Goal: Task Accomplishment & Management: Complete application form

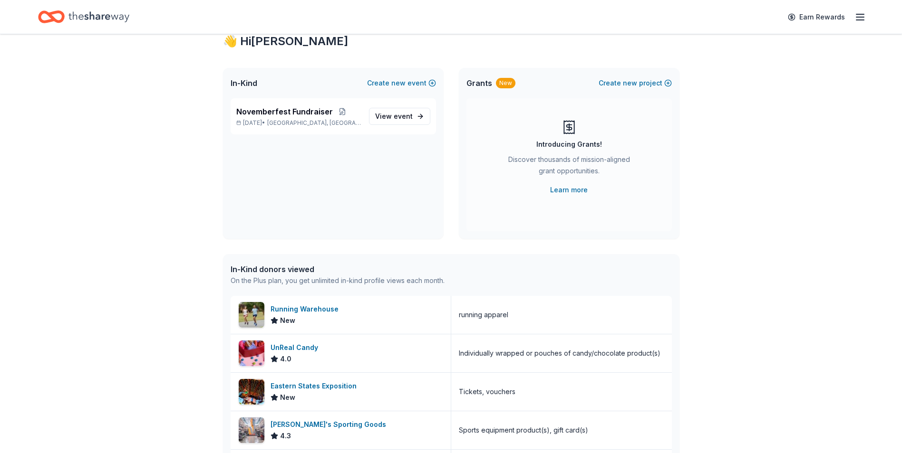
scroll to position [30, 0]
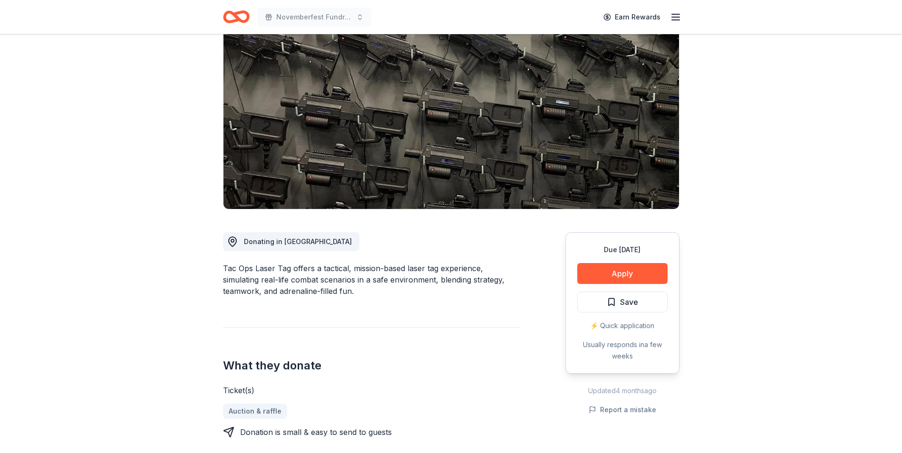
scroll to position [43, 0]
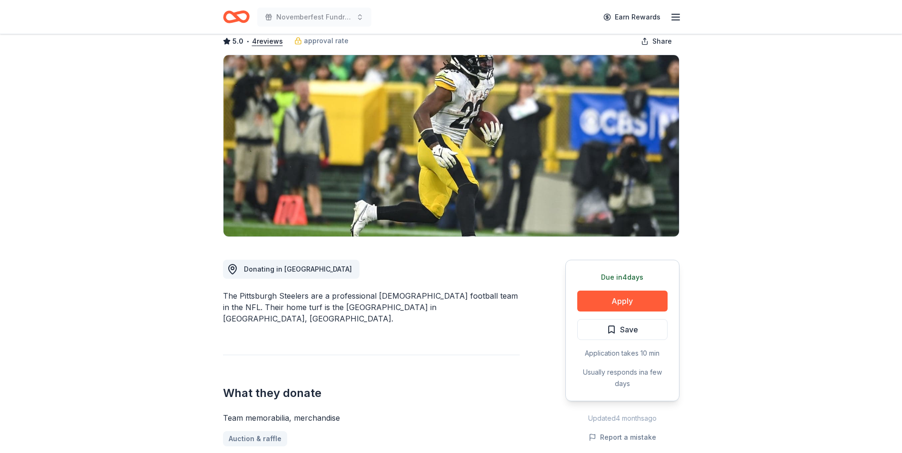
scroll to position [34, 0]
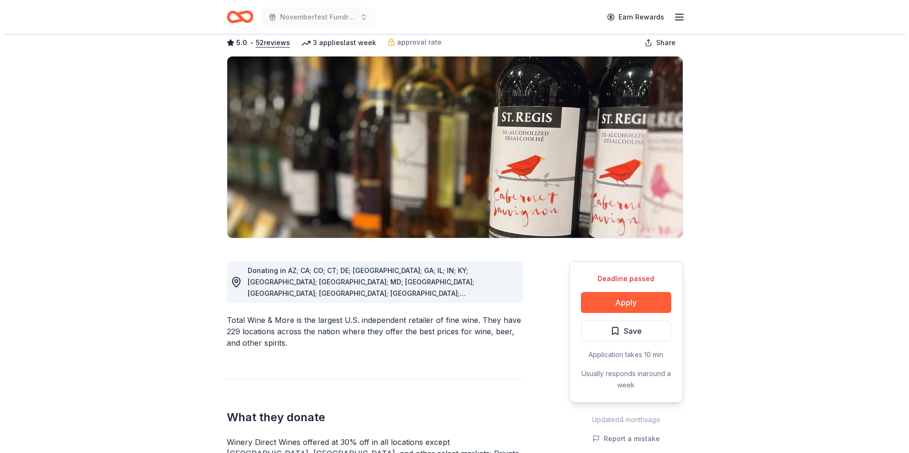
scroll to position [58, 0]
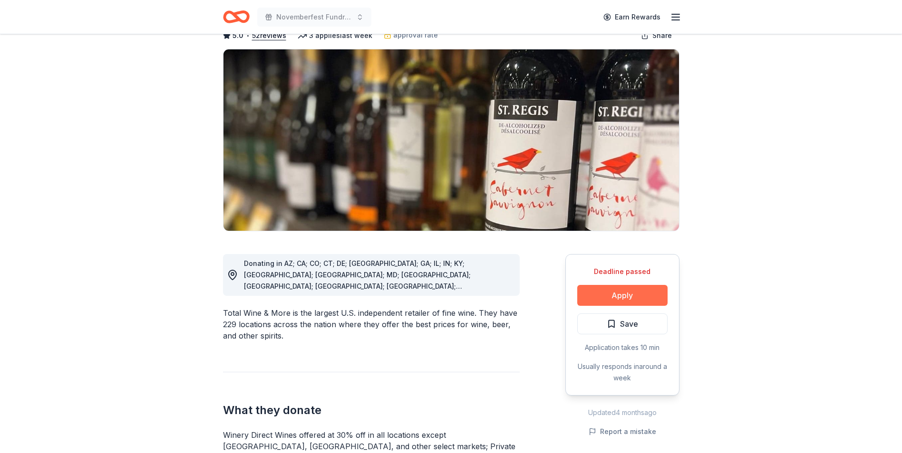
click at [626, 292] on button "Apply" at bounding box center [622, 295] width 90 height 21
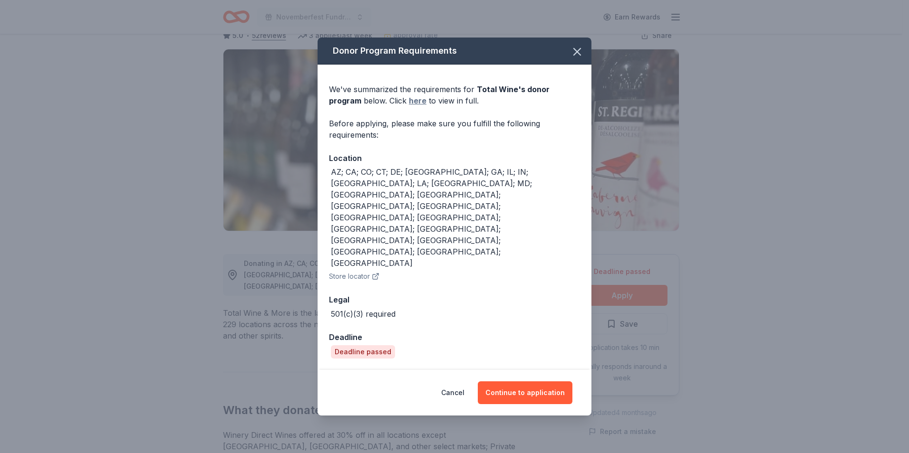
click at [409, 106] on link "here" at bounding box center [418, 100] width 18 height 11
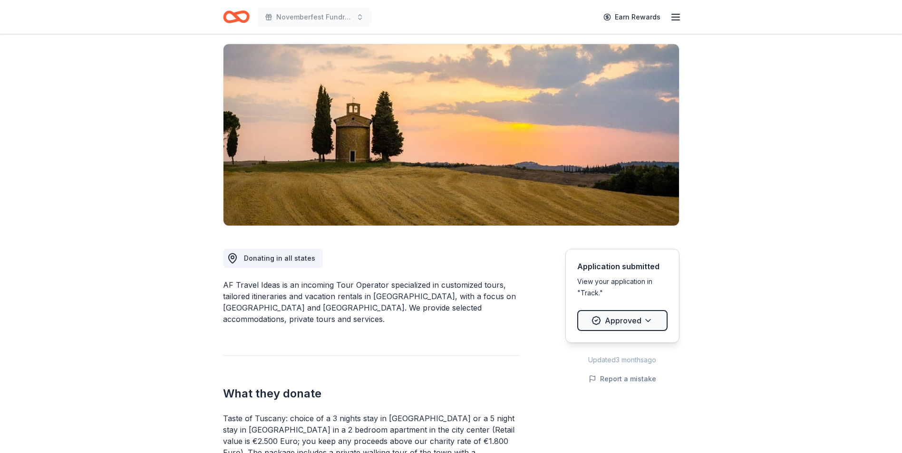
scroll to position [65, 0]
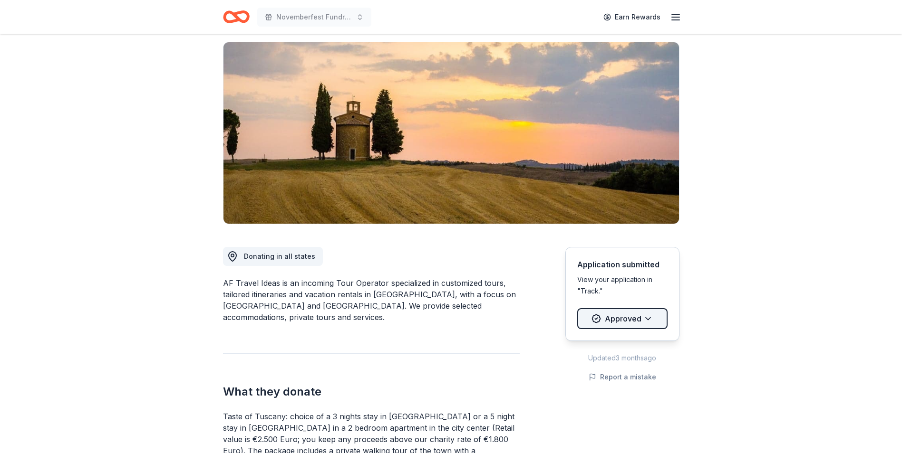
click at [632, 316] on html "Novemberfest Fundraiser Earn Rewards Due in 39 days Share AF Travel Ideas New 1…" at bounding box center [451, 161] width 902 height 453
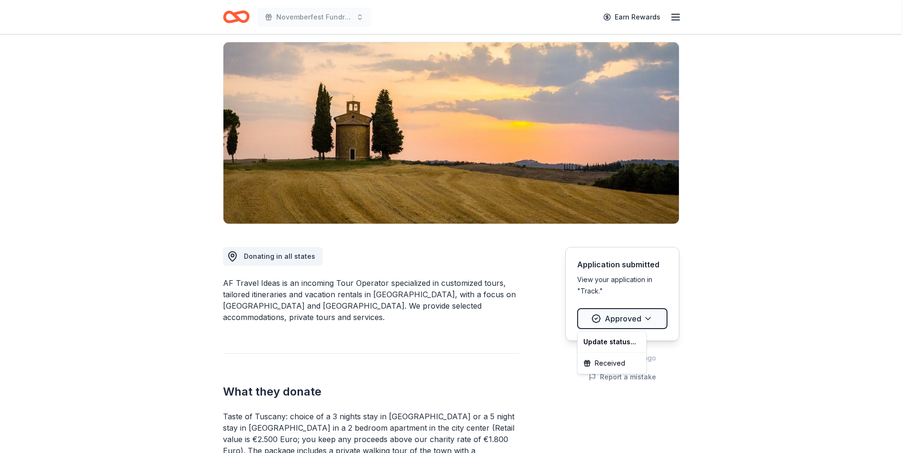
click at [713, 322] on html "Novemberfest Fundraiser Earn Rewards Due in 39 days Share AF Travel Ideas New 1…" at bounding box center [454, 161] width 909 height 453
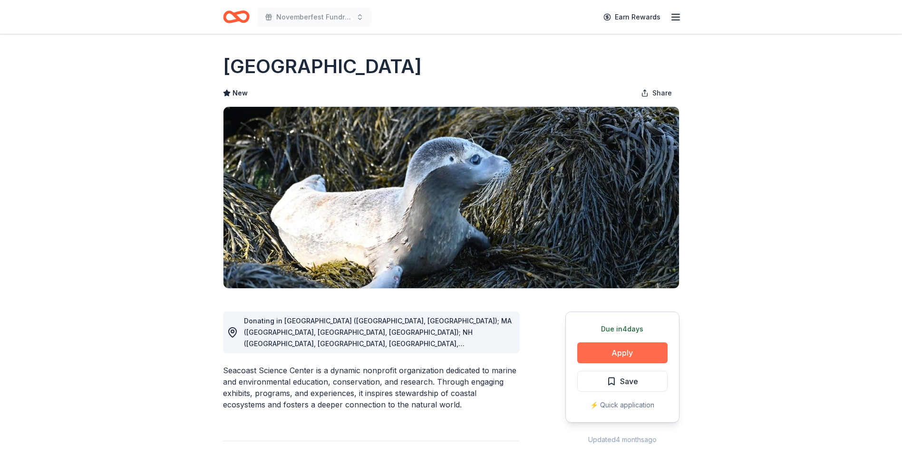
click at [611, 347] on button "Apply" at bounding box center [622, 353] width 90 height 21
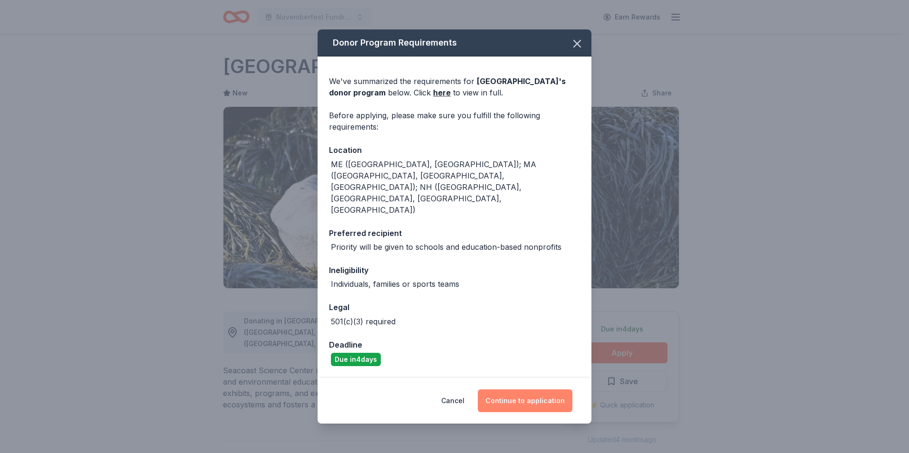
click at [551, 395] on button "Continue to application" at bounding box center [525, 401] width 95 height 23
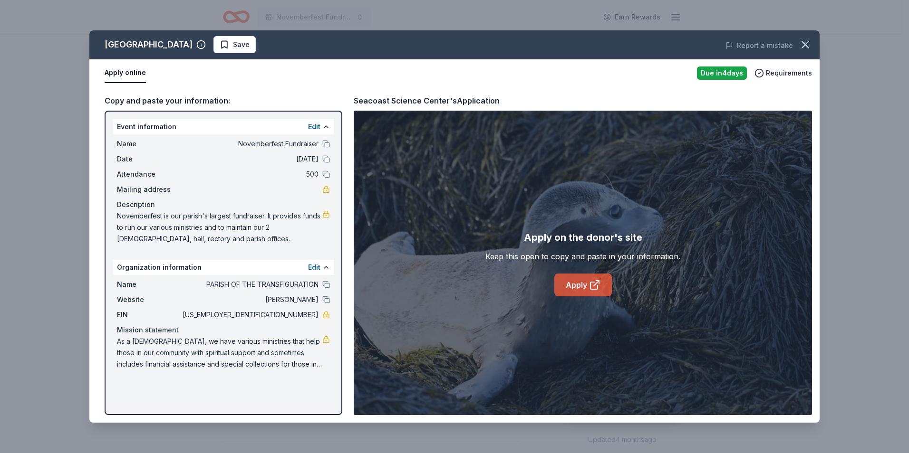
click at [588, 286] on link "Apply" at bounding box center [583, 285] width 58 height 23
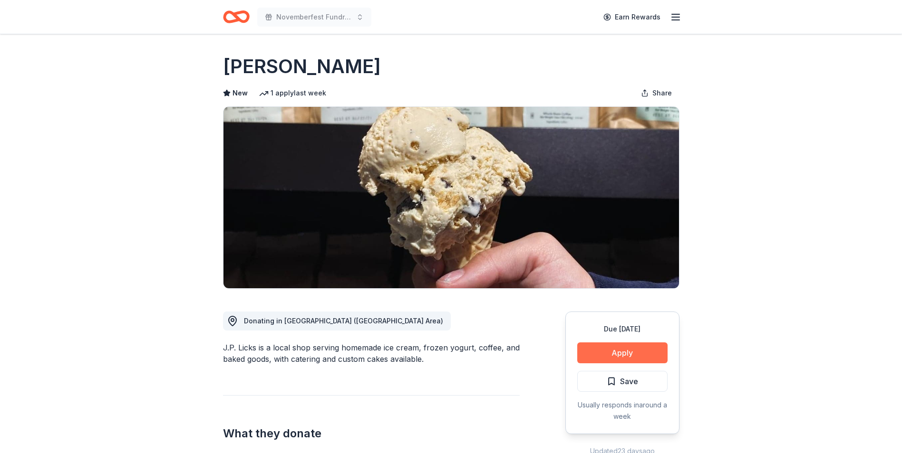
click at [628, 349] on button "Apply" at bounding box center [622, 353] width 90 height 21
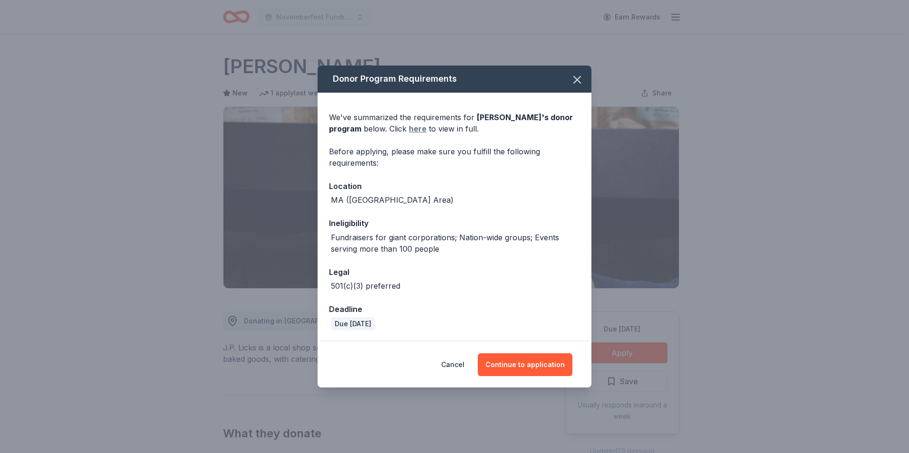
click at [409, 130] on link "here" at bounding box center [418, 128] width 18 height 11
click at [528, 359] on button "Continue to application" at bounding box center [525, 365] width 95 height 23
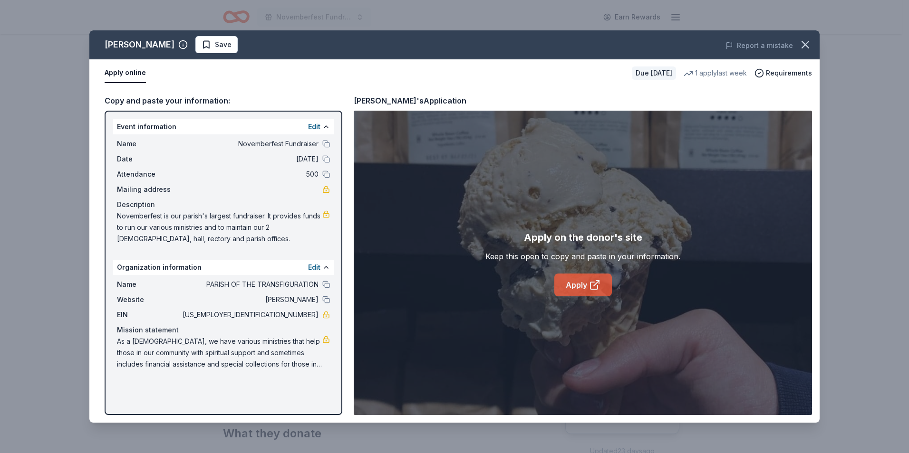
click at [587, 284] on link "Apply" at bounding box center [583, 285] width 58 height 23
click at [808, 41] on icon "button" at bounding box center [805, 44] width 13 height 13
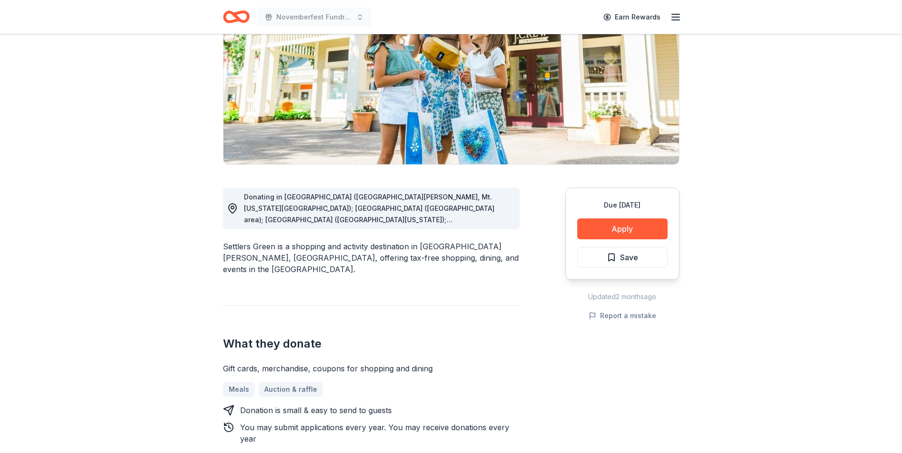
scroll to position [127, 0]
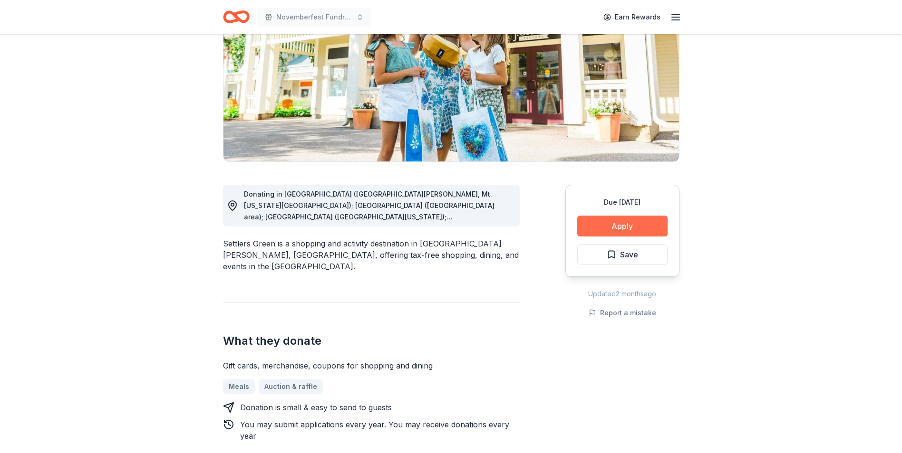
click at [634, 224] on button "Apply" at bounding box center [622, 226] width 90 height 21
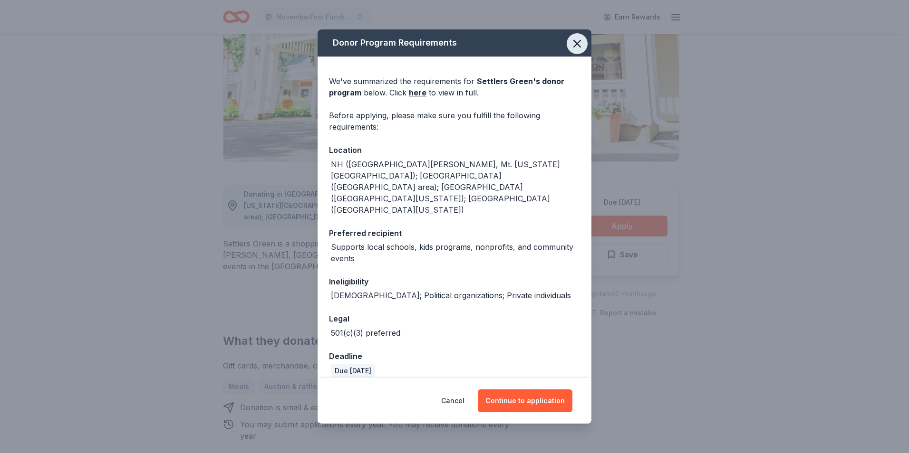
click at [572, 47] on icon "button" at bounding box center [576, 43] width 13 height 13
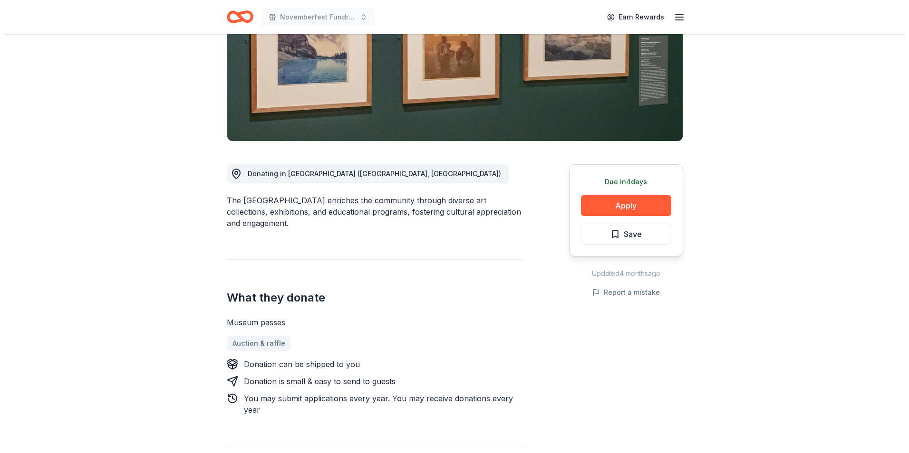
scroll to position [164, 0]
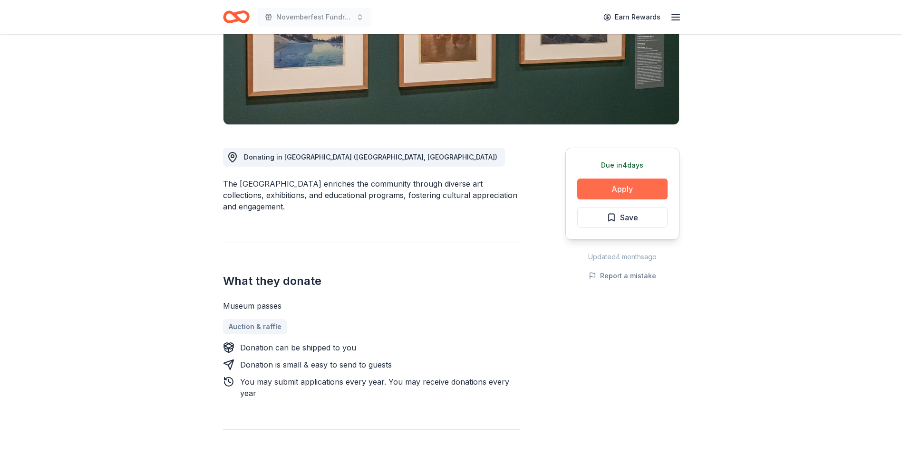
click at [633, 182] on button "Apply" at bounding box center [622, 189] width 90 height 21
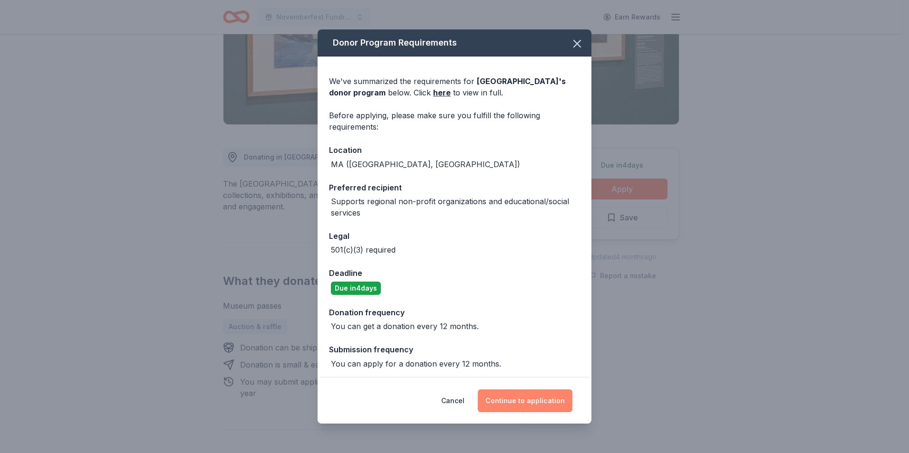
click at [551, 399] on button "Continue to application" at bounding box center [525, 401] width 95 height 23
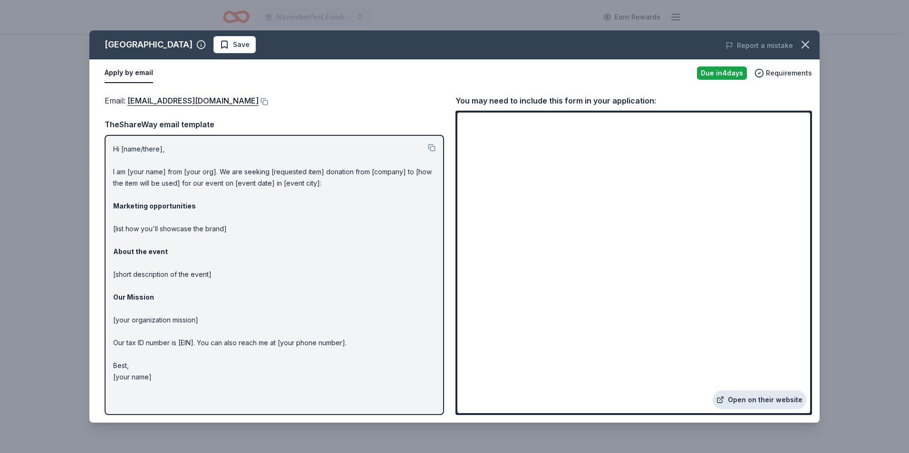
click at [717, 398] on link "Open on their website" at bounding box center [760, 400] width 94 height 19
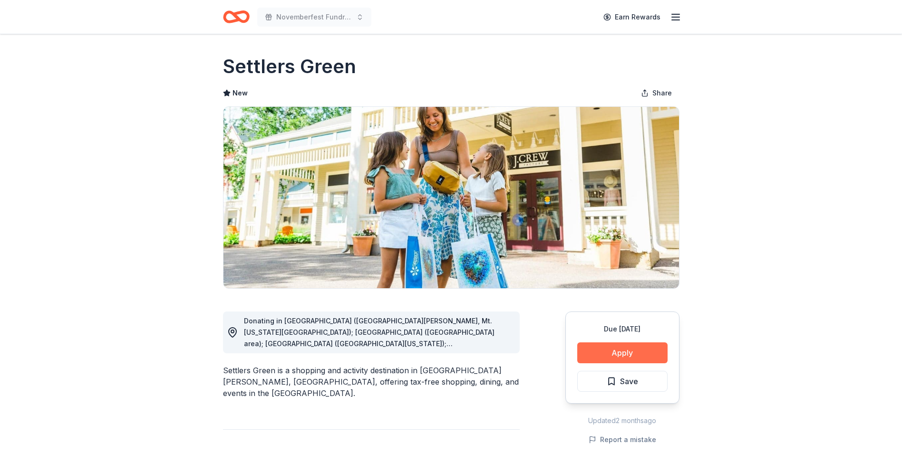
click at [636, 351] on button "Apply" at bounding box center [622, 353] width 90 height 21
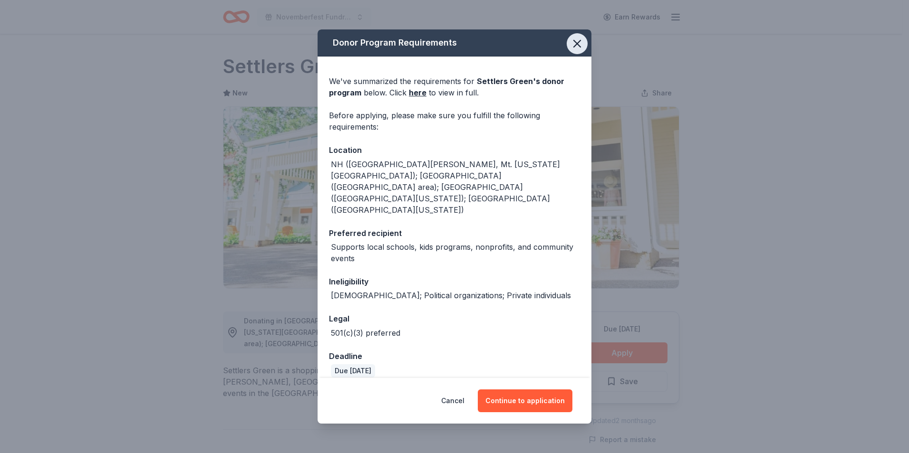
click at [570, 44] on icon "button" at bounding box center [576, 43] width 13 height 13
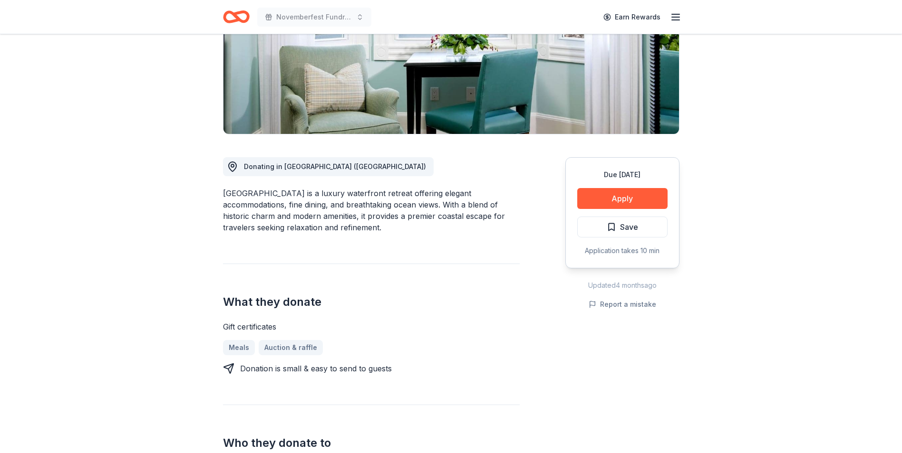
scroll to position [157, 0]
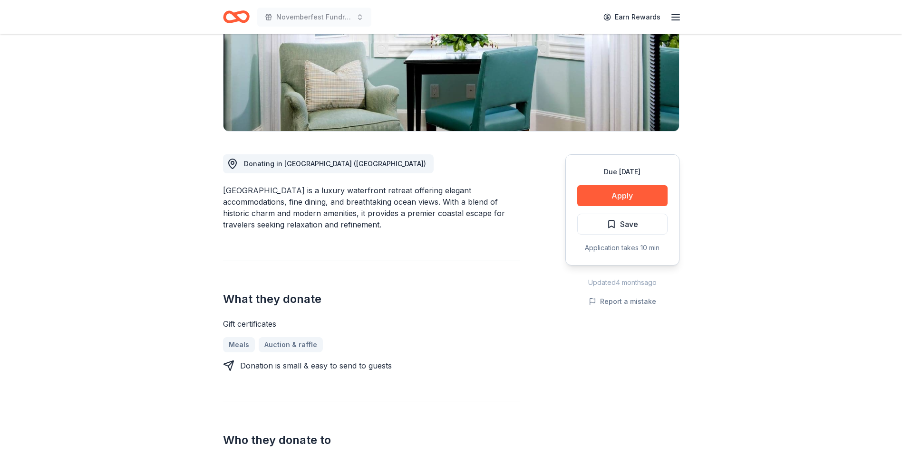
drag, startPoint x: 900, startPoint y: 149, endPoint x: 905, endPoint y: 167, distance: 18.8
click at [901, 167] on html "Novemberfest Fundraiser Earn Rewards Due [DATE] [GEOGRAPHIC_DATA] [GEOGRAPHIC_D…" at bounding box center [451, 69] width 902 height 453
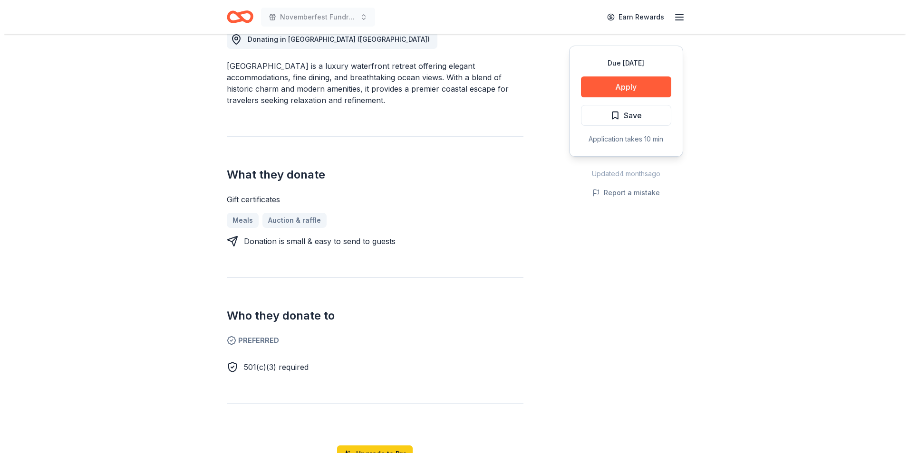
scroll to position [296, 0]
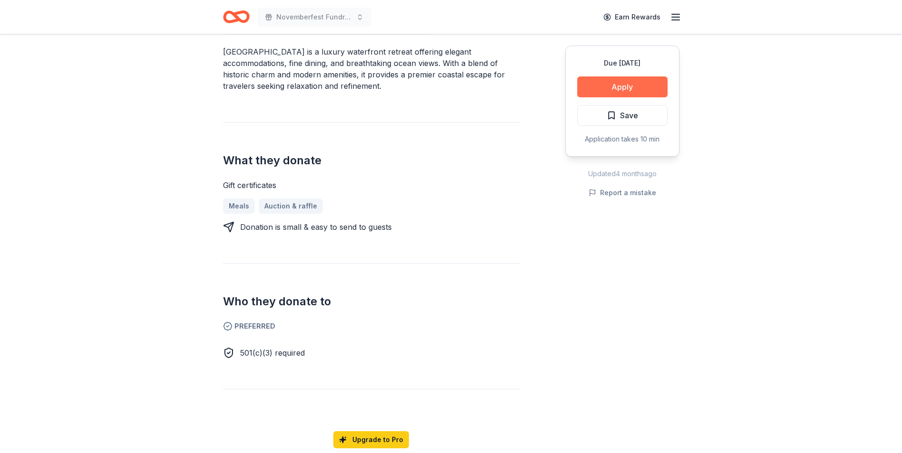
click at [600, 88] on button "Apply" at bounding box center [622, 87] width 90 height 21
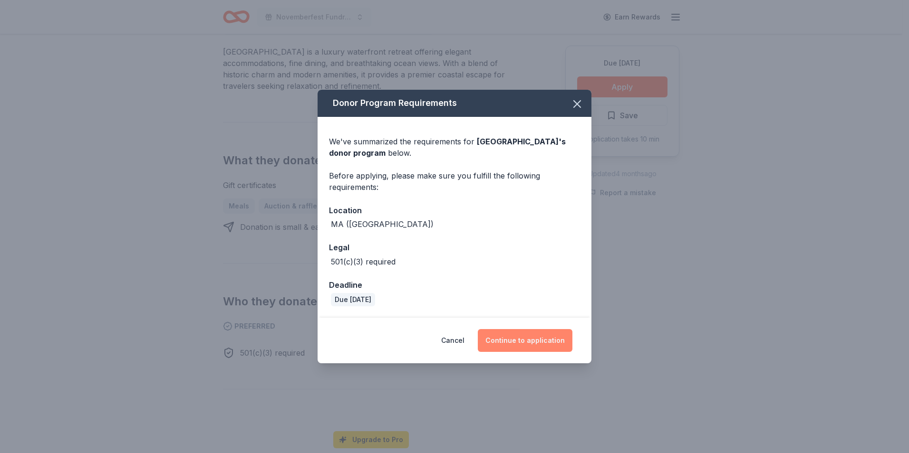
click at [546, 335] on button "Continue to application" at bounding box center [525, 340] width 95 height 23
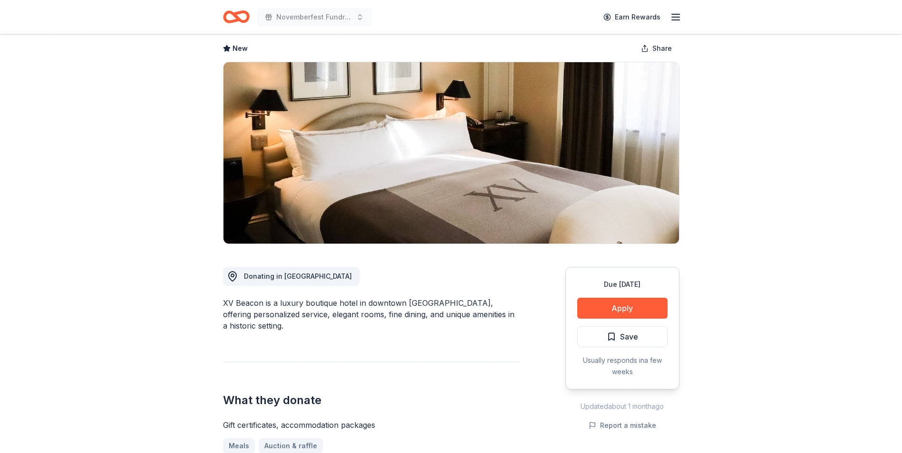
scroll to position [43, 0]
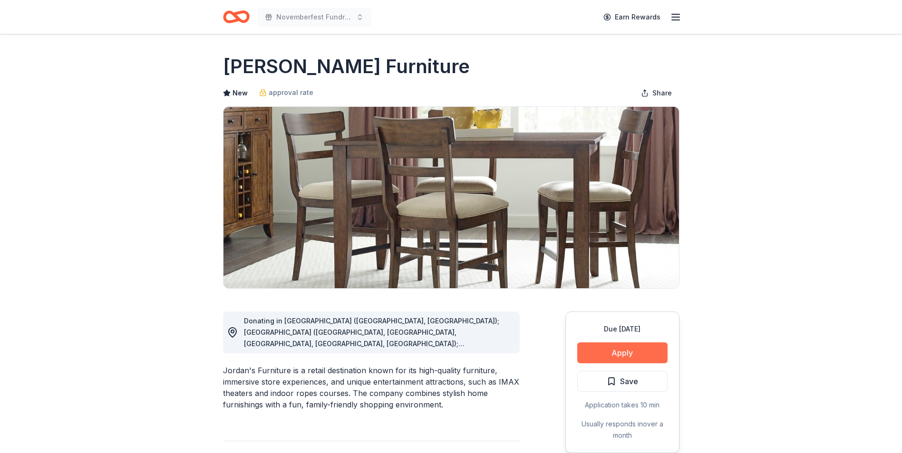
click at [643, 349] on button "Apply" at bounding box center [622, 353] width 90 height 21
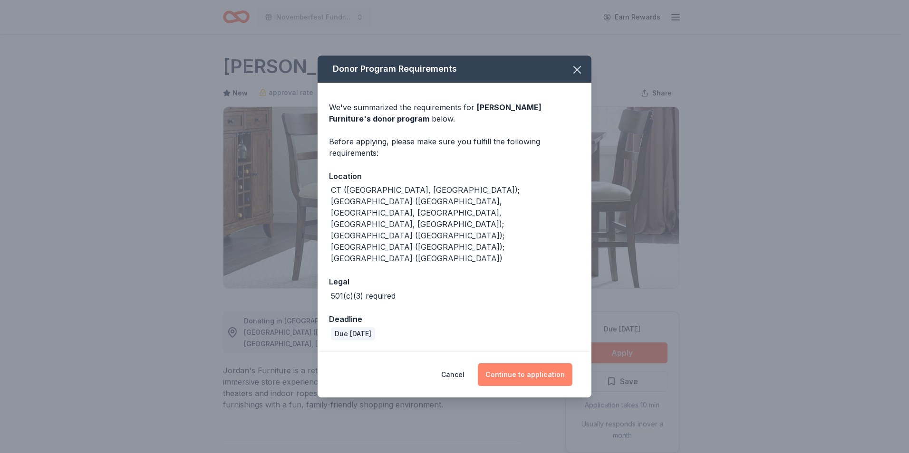
click at [503, 364] on button "Continue to application" at bounding box center [525, 375] width 95 height 23
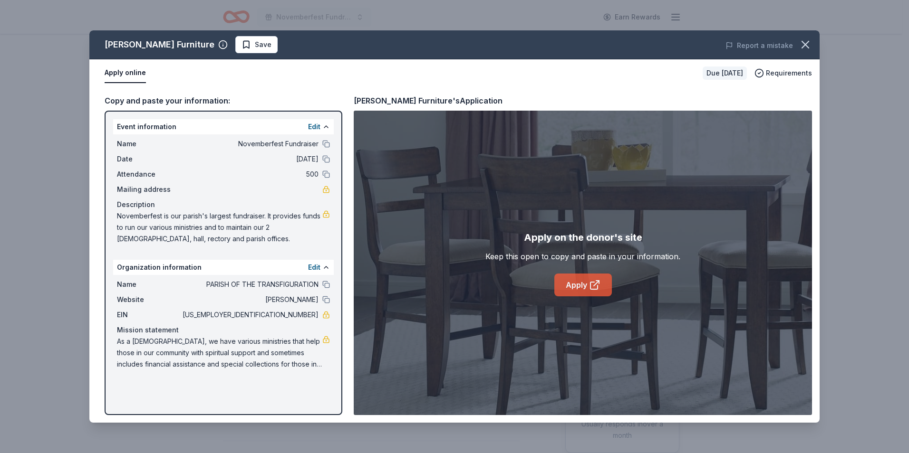
click at [573, 286] on link "Apply" at bounding box center [583, 285] width 58 height 23
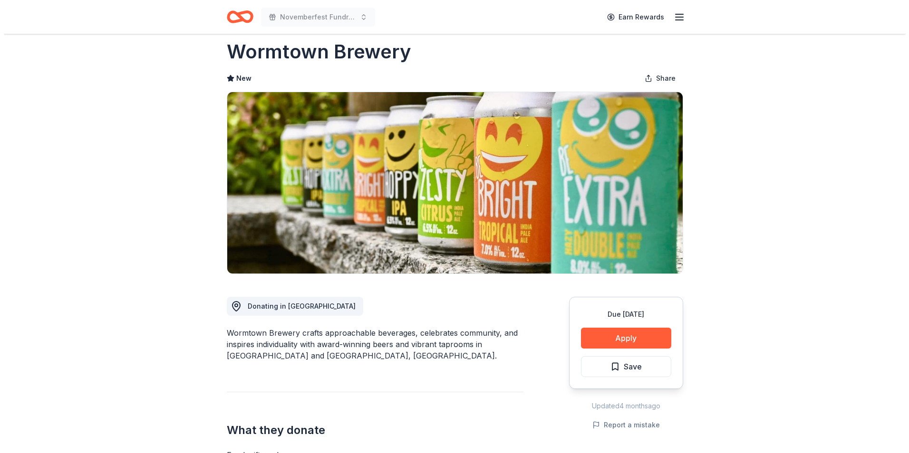
scroll to position [7, 0]
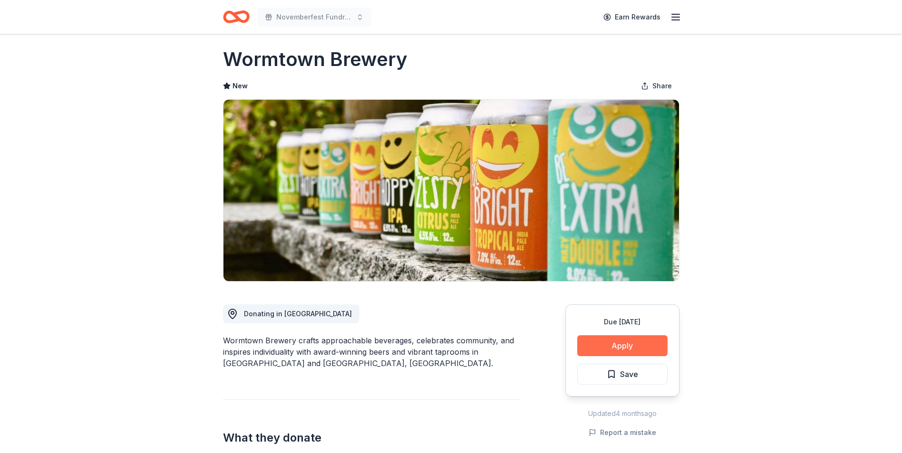
click at [633, 345] on button "Apply" at bounding box center [622, 346] width 90 height 21
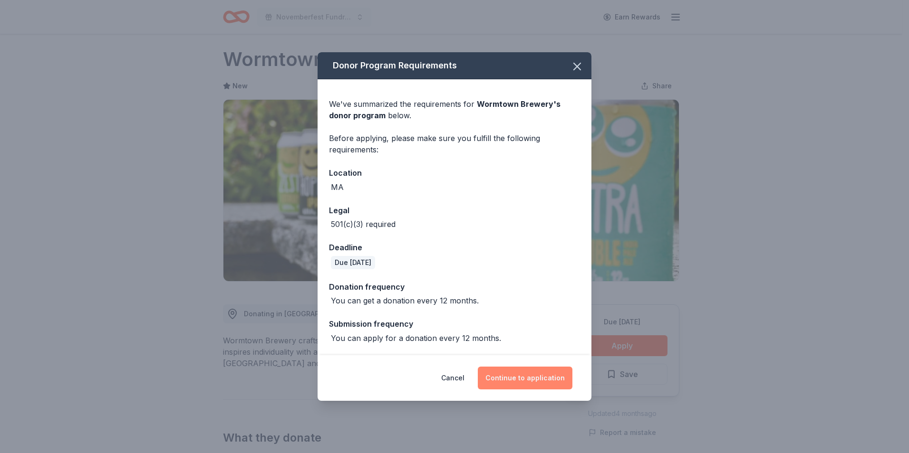
click at [523, 370] on button "Continue to application" at bounding box center [525, 378] width 95 height 23
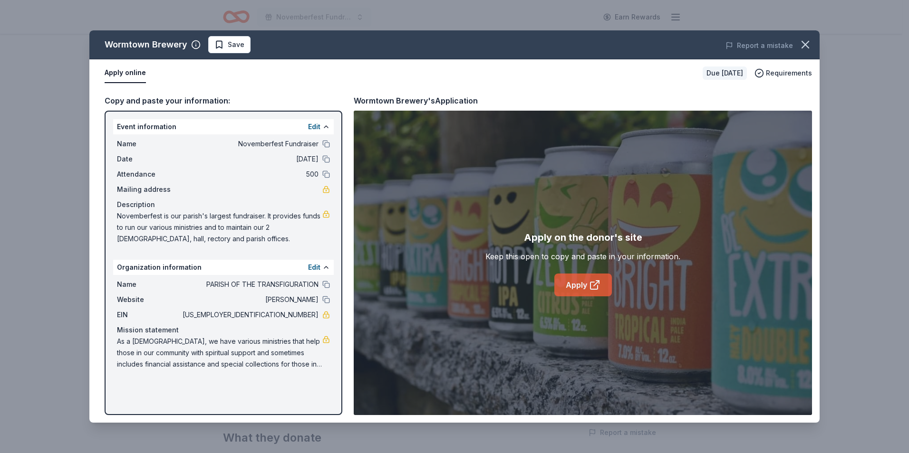
click at [594, 284] on icon at bounding box center [594, 284] width 11 height 11
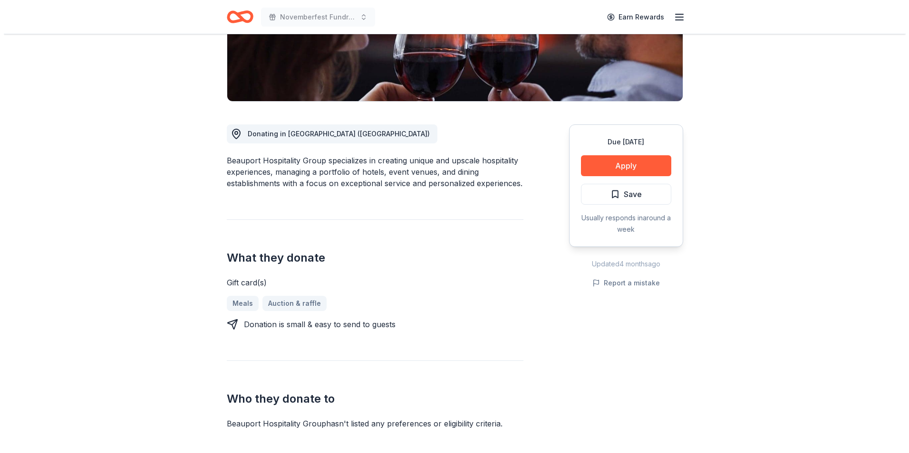
scroll to position [150, 0]
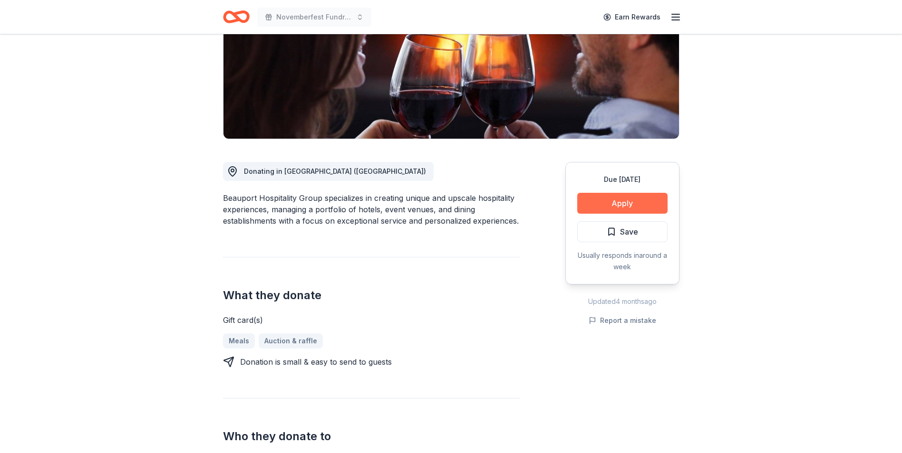
click at [618, 203] on button "Apply" at bounding box center [622, 203] width 90 height 21
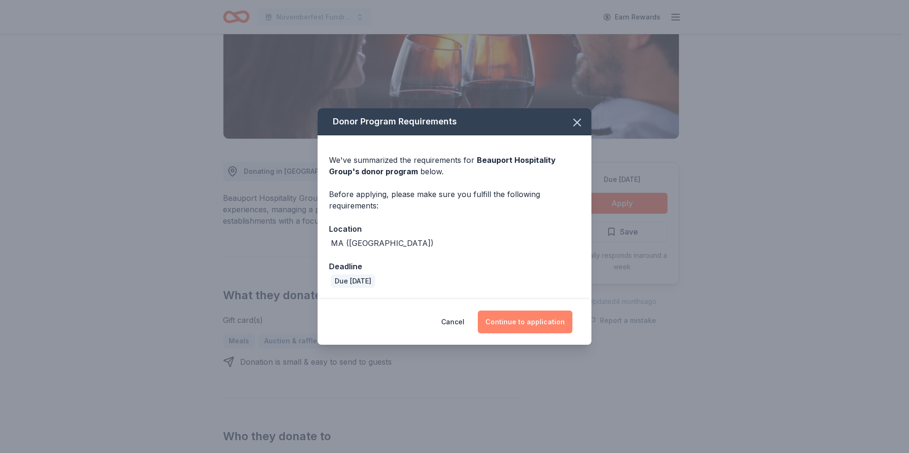
click at [532, 318] on button "Continue to application" at bounding box center [525, 322] width 95 height 23
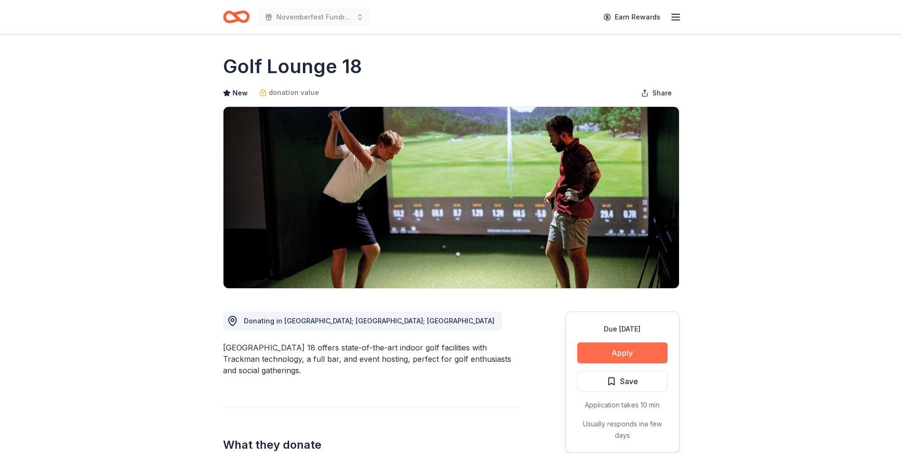
click at [643, 353] on button "Apply" at bounding box center [622, 353] width 90 height 21
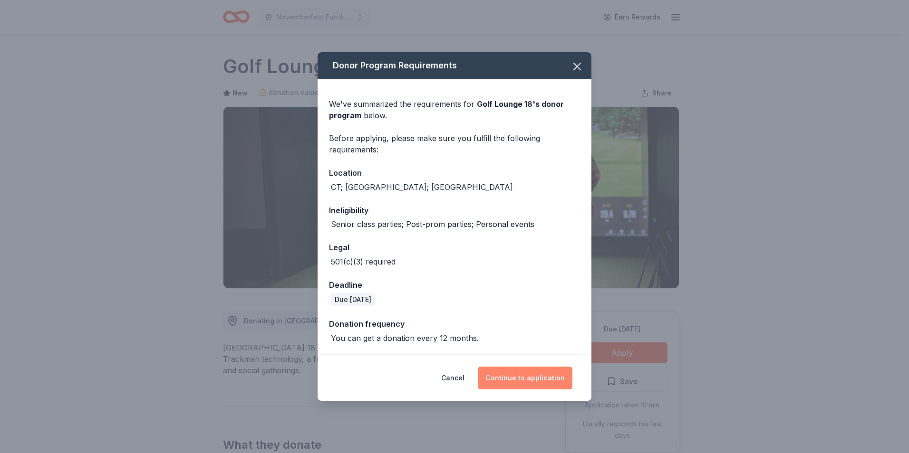
click at [558, 375] on button "Continue to application" at bounding box center [525, 378] width 95 height 23
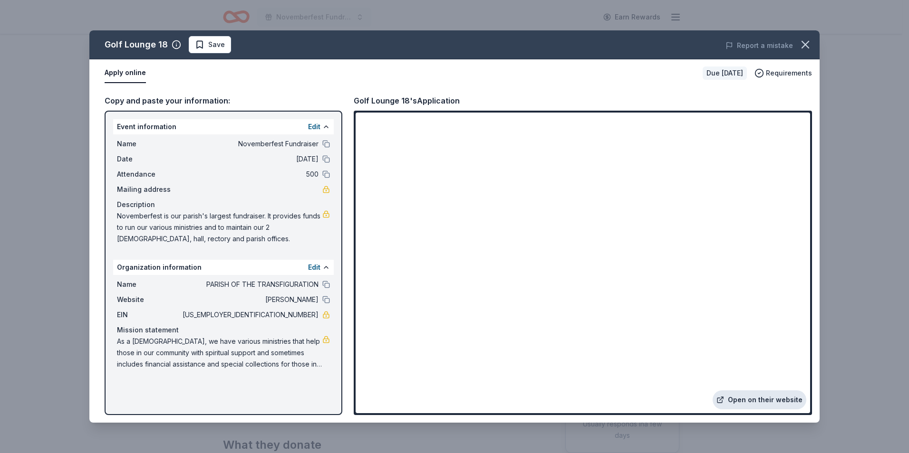
click at [744, 397] on link "Open on their website" at bounding box center [760, 400] width 94 height 19
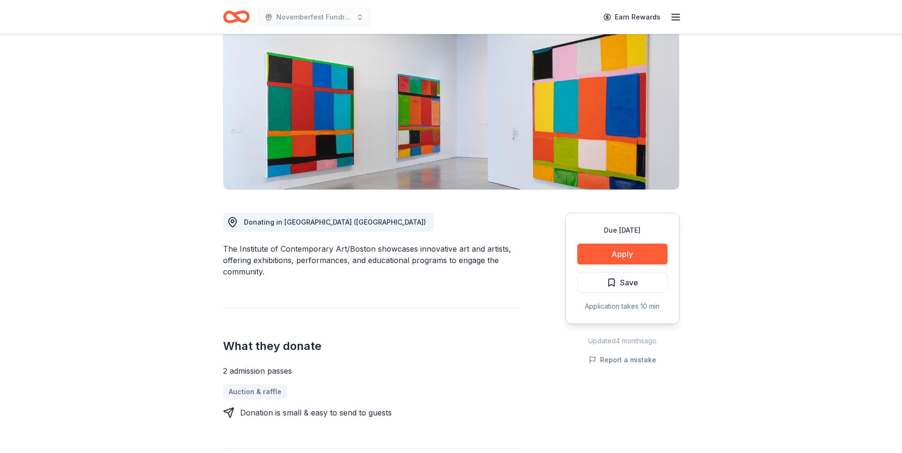
scroll to position [81, 0]
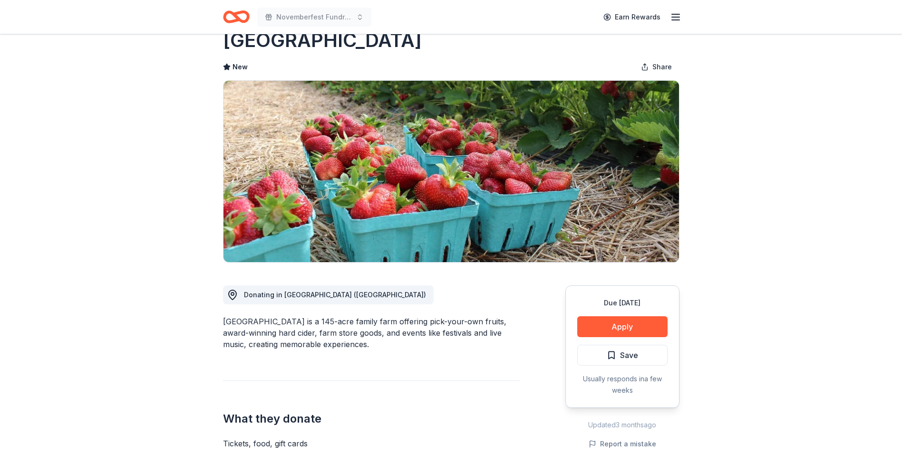
scroll to position [25, 0]
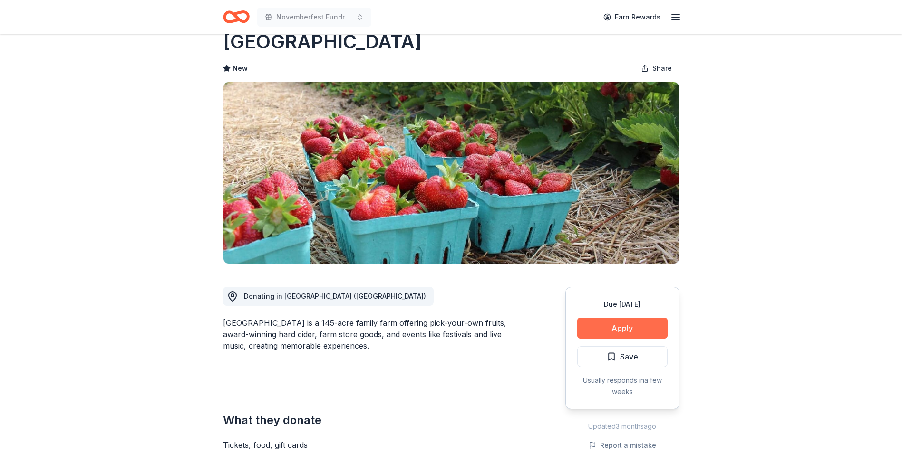
click at [624, 322] on button "Apply" at bounding box center [622, 328] width 90 height 21
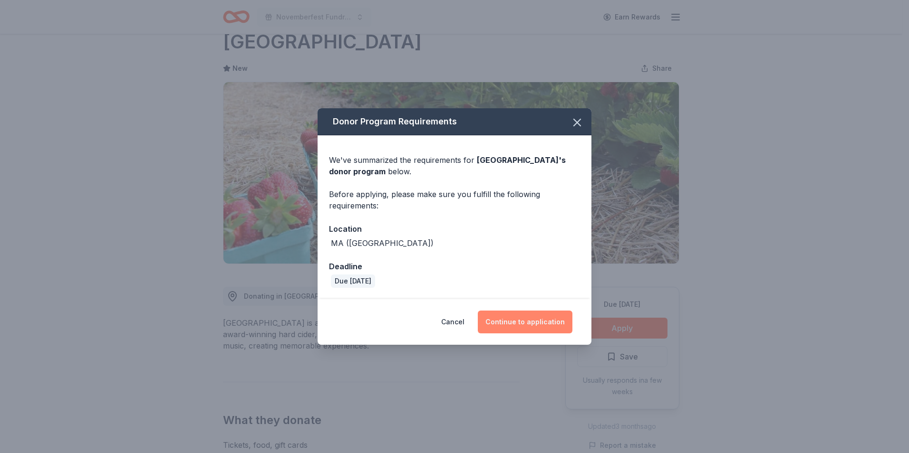
click at [539, 323] on button "Continue to application" at bounding box center [525, 322] width 95 height 23
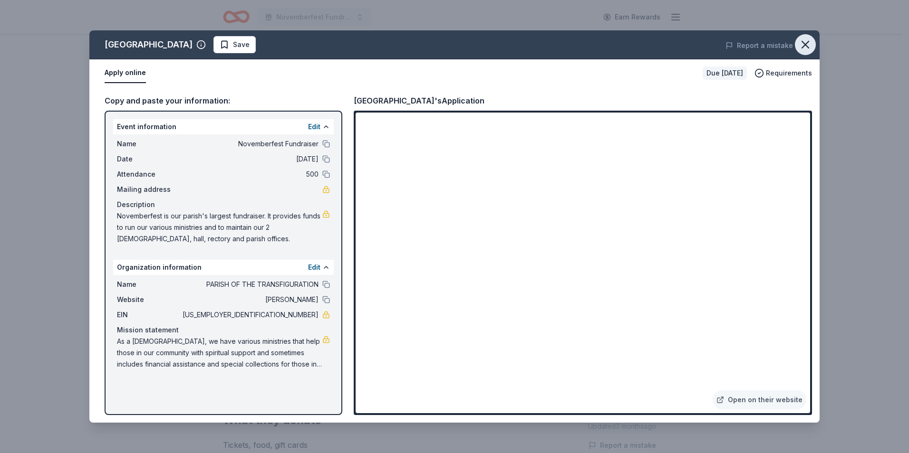
click at [807, 43] on icon "button" at bounding box center [805, 44] width 7 height 7
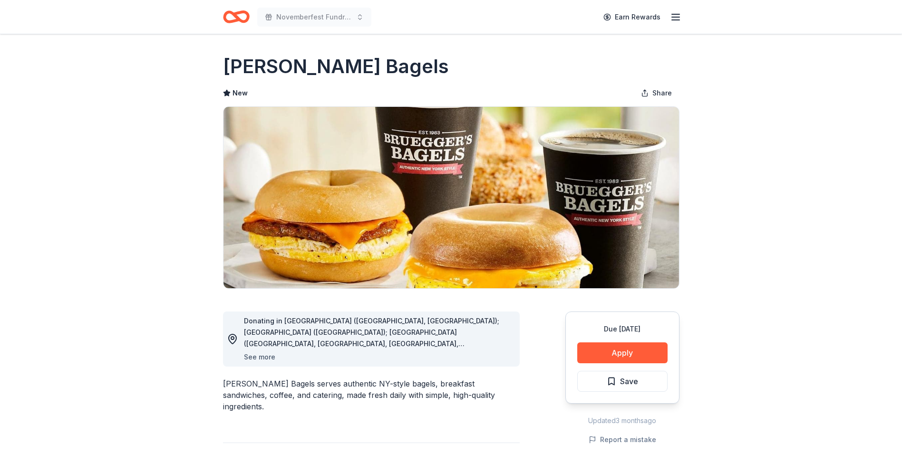
click at [262, 356] on button "See more" at bounding box center [259, 357] width 31 height 11
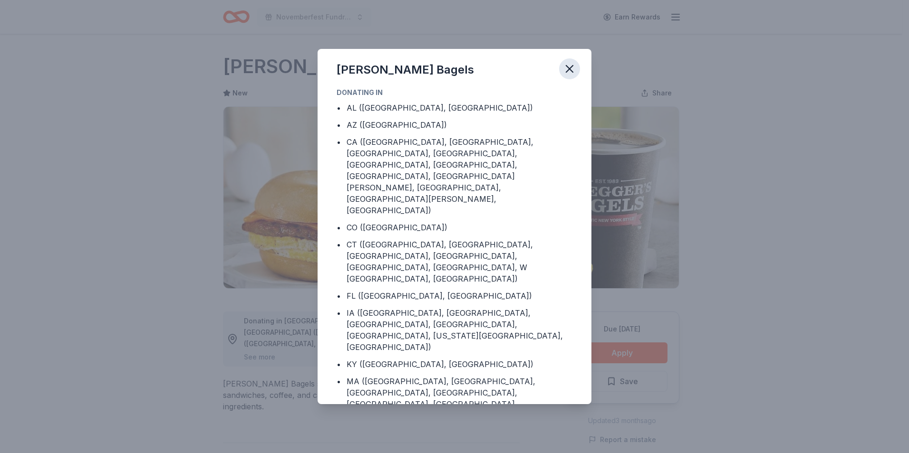
click at [572, 68] on icon "button" at bounding box center [569, 68] width 13 height 13
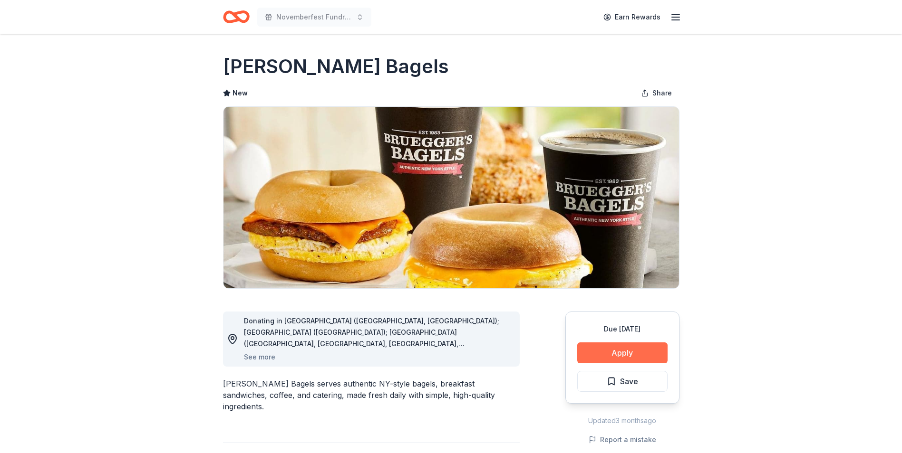
click at [617, 353] on button "Apply" at bounding box center [622, 353] width 90 height 21
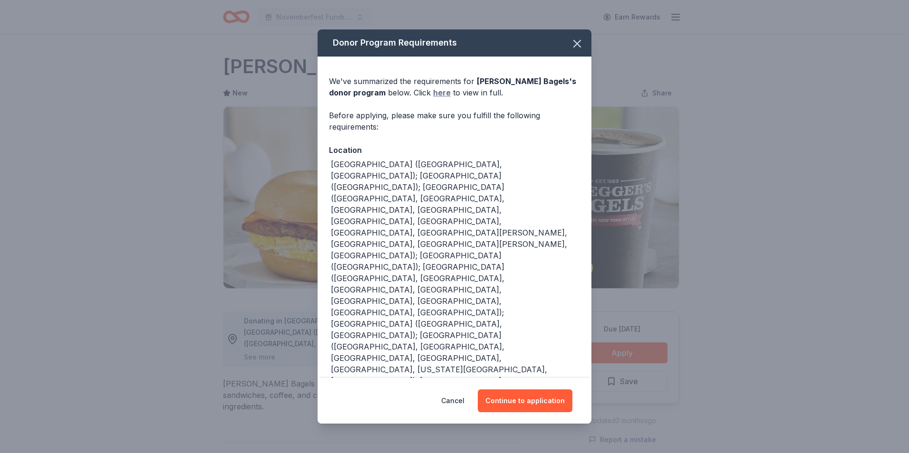
click at [444, 92] on link "here" at bounding box center [442, 92] width 18 height 11
click at [530, 393] on button "Continue to application" at bounding box center [525, 401] width 95 height 23
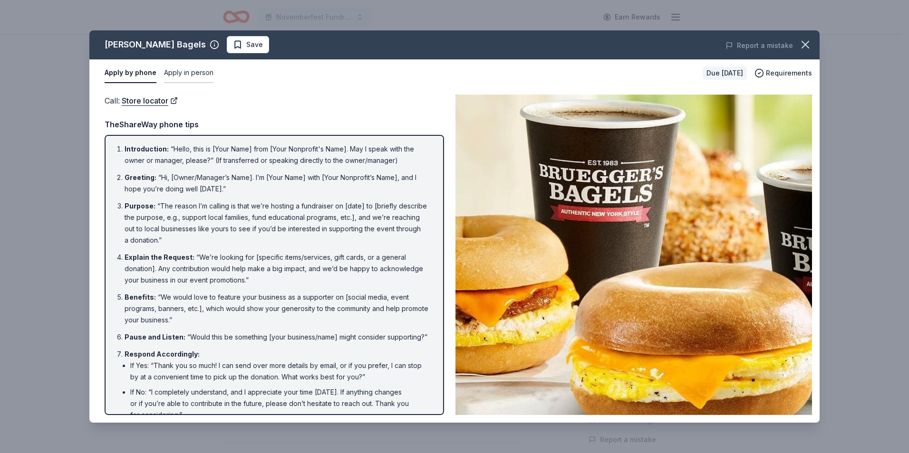
click at [176, 71] on button "Apply in person" at bounding box center [188, 73] width 49 height 20
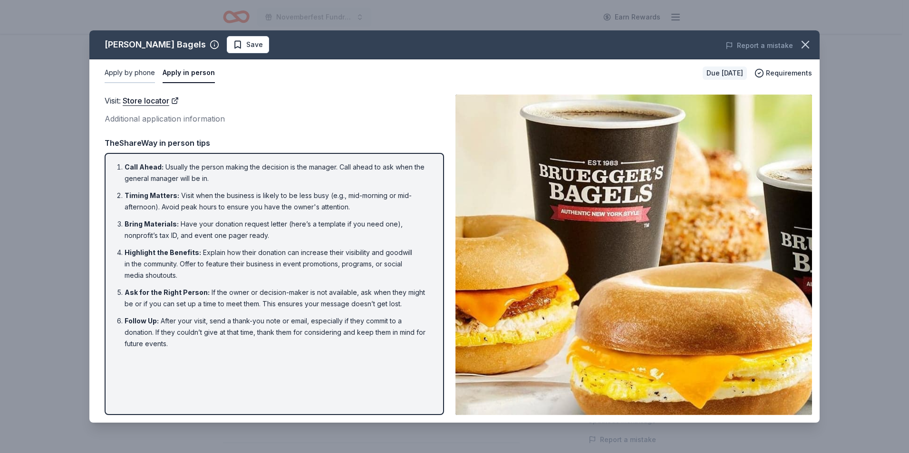
click at [141, 72] on button "Apply by phone" at bounding box center [130, 73] width 50 height 20
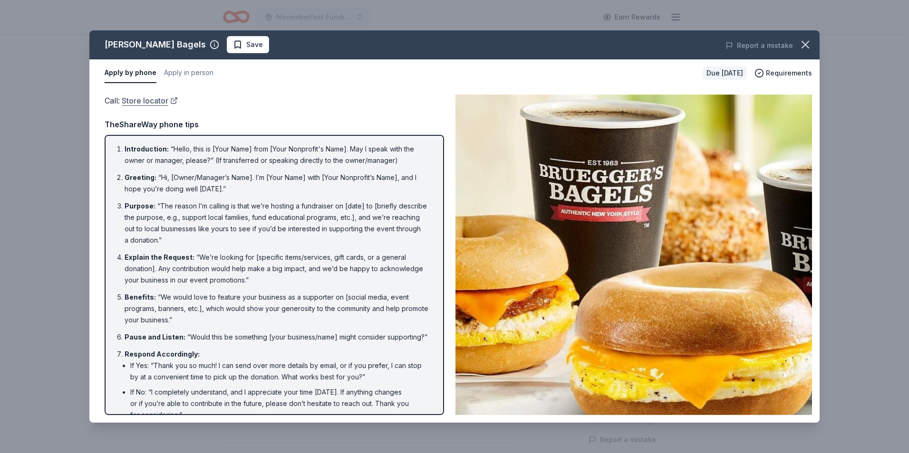
click at [155, 101] on link "Store locator" at bounding box center [150, 101] width 56 height 12
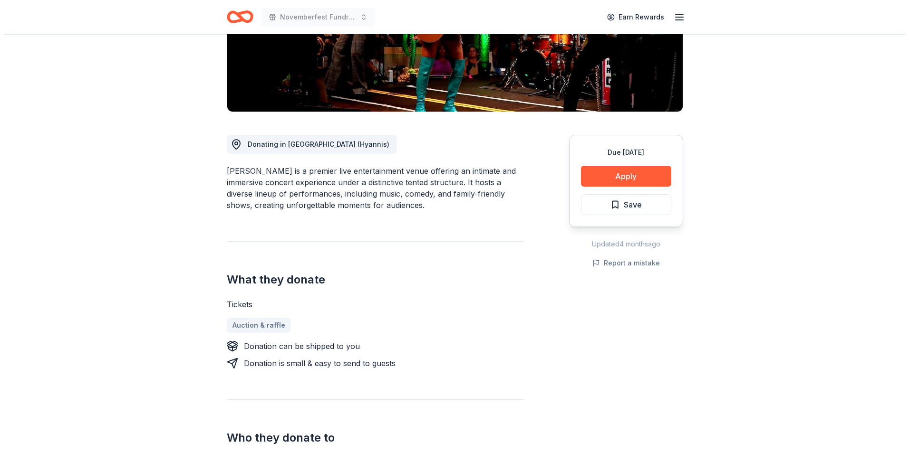
scroll to position [178, 0]
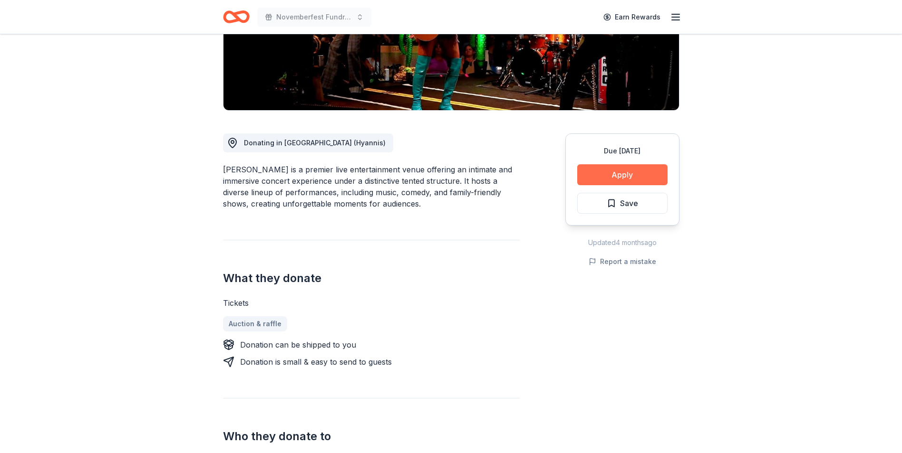
click at [635, 171] on button "Apply" at bounding box center [622, 174] width 90 height 21
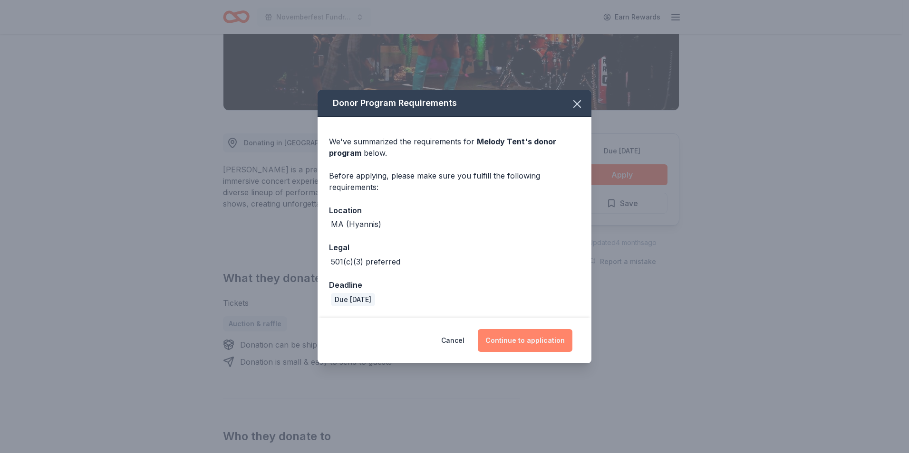
click at [521, 337] on button "Continue to application" at bounding box center [525, 340] width 95 height 23
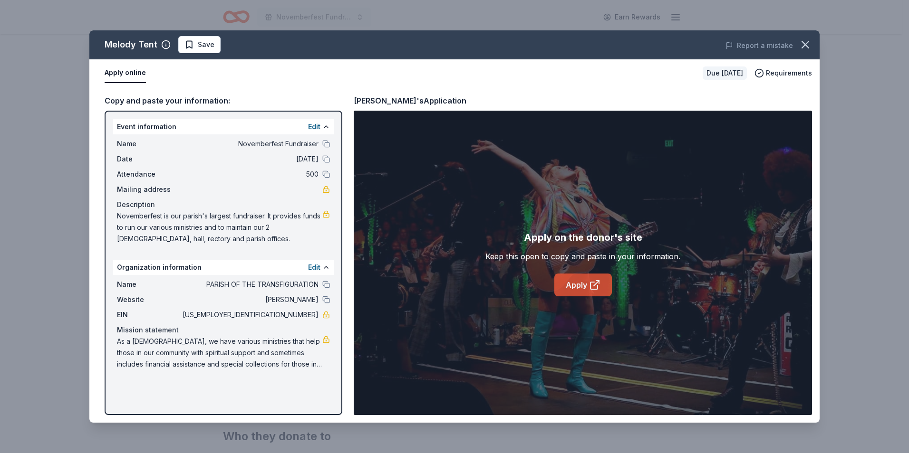
click at [598, 281] on icon at bounding box center [596, 283] width 5 height 5
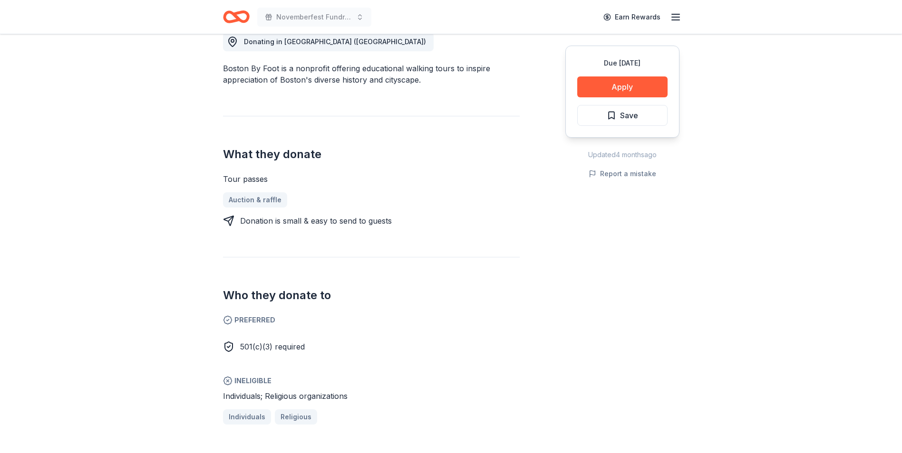
scroll to position [289, 0]
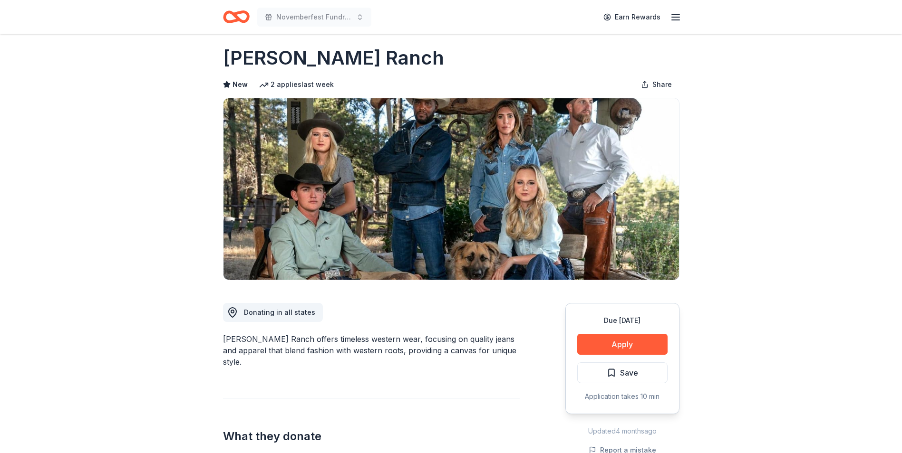
scroll to position [7, 0]
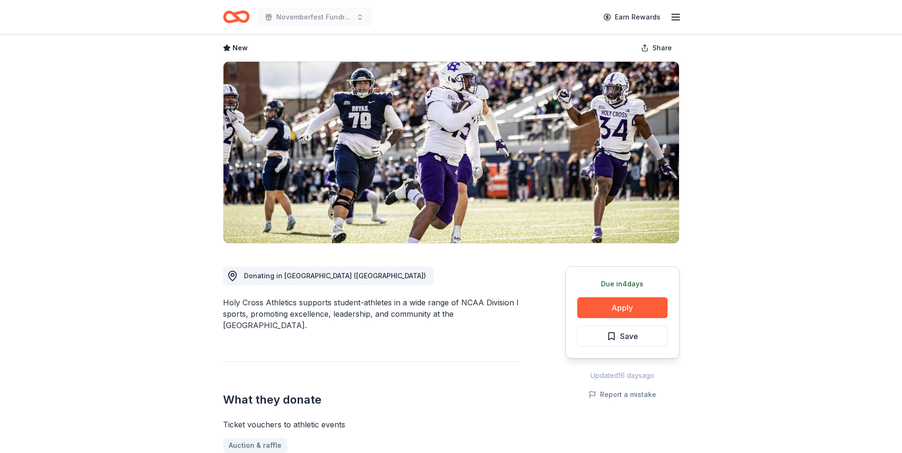
scroll to position [33, 0]
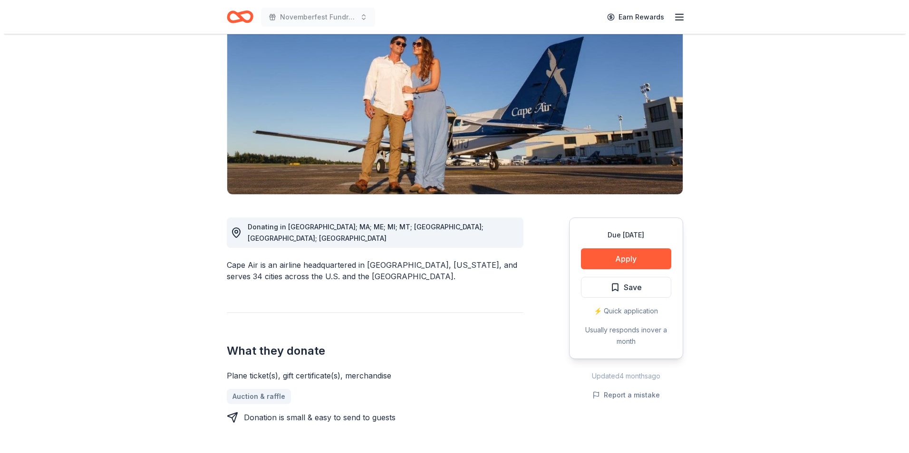
scroll to position [104, 0]
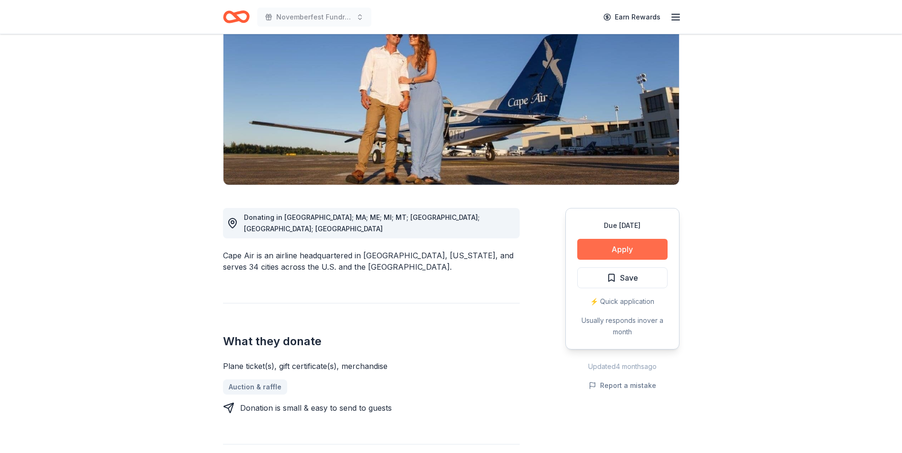
click at [621, 244] on button "Apply" at bounding box center [622, 249] width 90 height 21
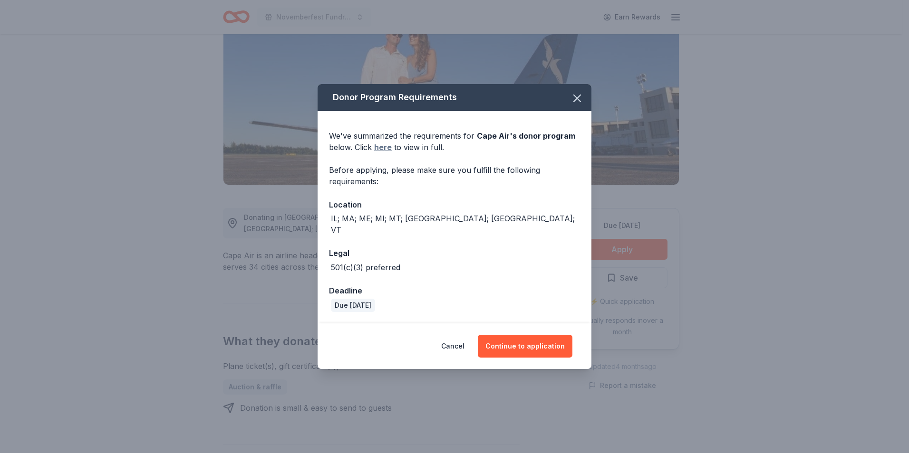
click at [387, 153] on link "here" at bounding box center [383, 147] width 18 height 11
click at [530, 335] on button "Continue to application" at bounding box center [525, 346] width 95 height 23
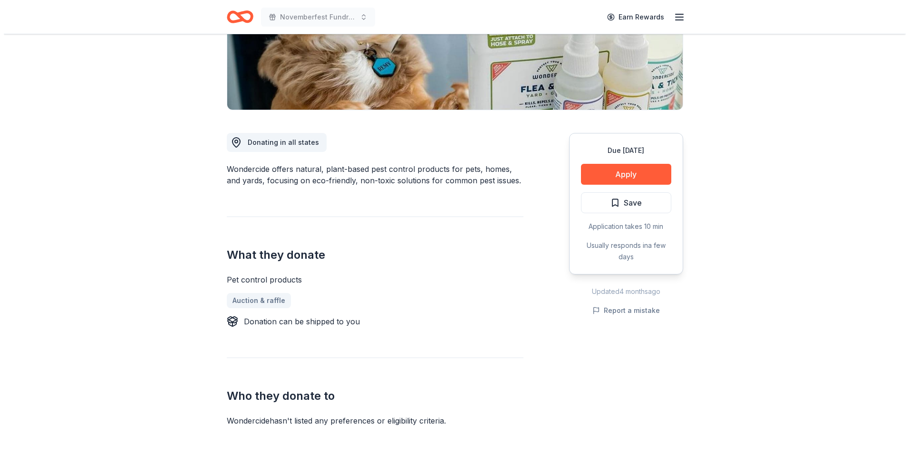
scroll to position [193, 0]
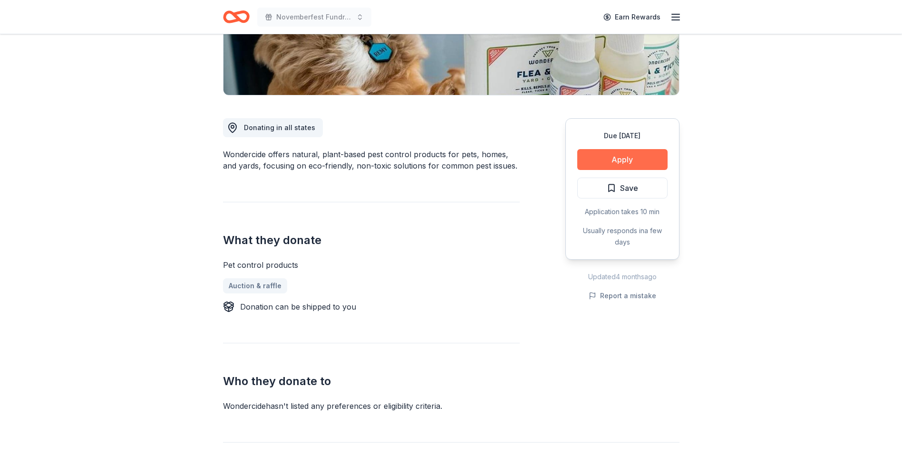
click at [620, 160] on button "Apply" at bounding box center [622, 159] width 90 height 21
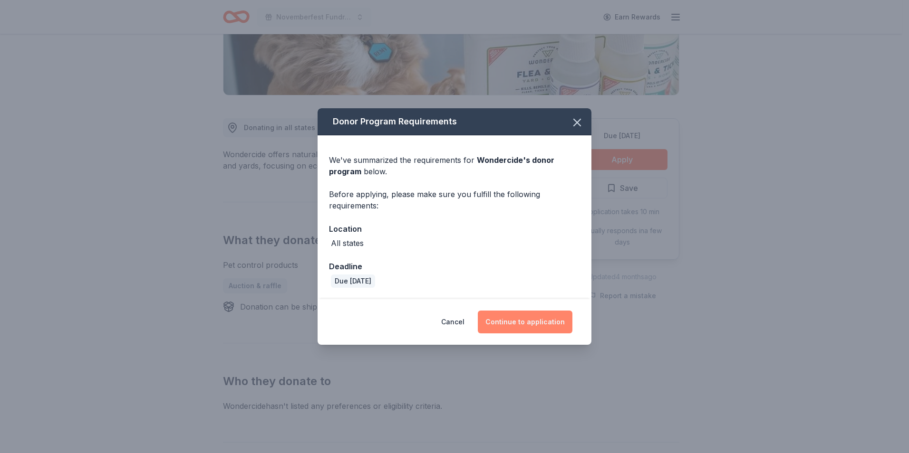
click at [536, 320] on button "Continue to application" at bounding box center [525, 322] width 95 height 23
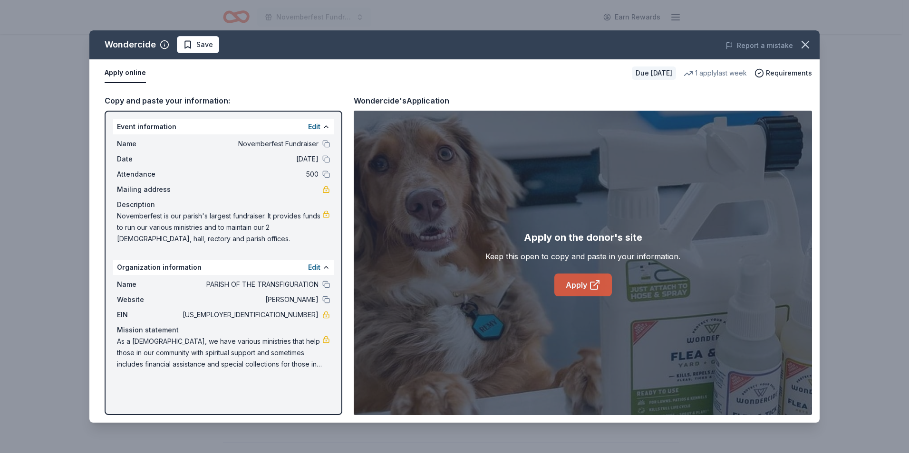
click at [579, 284] on link "Apply" at bounding box center [583, 285] width 58 height 23
click at [583, 284] on link "Apply" at bounding box center [583, 285] width 58 height 23
click at [578, 285] on link "Apply" at bounding box center [583, 285] width 58 height 23
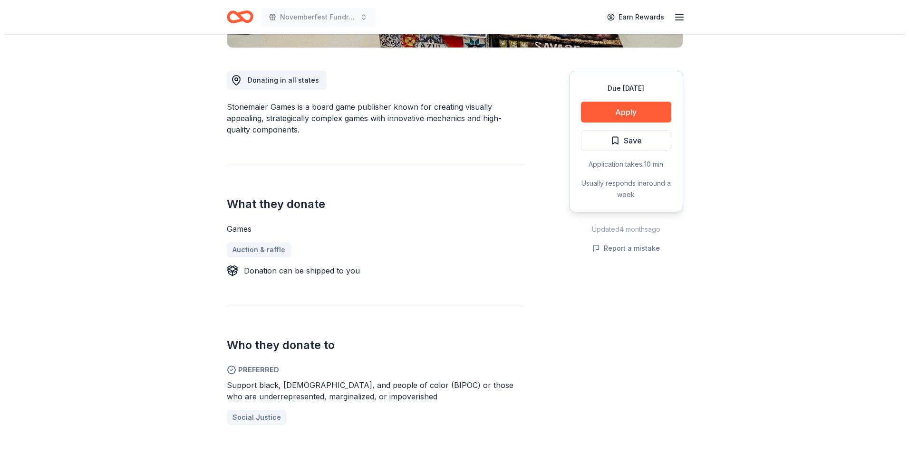
scroll to position [257, 0]
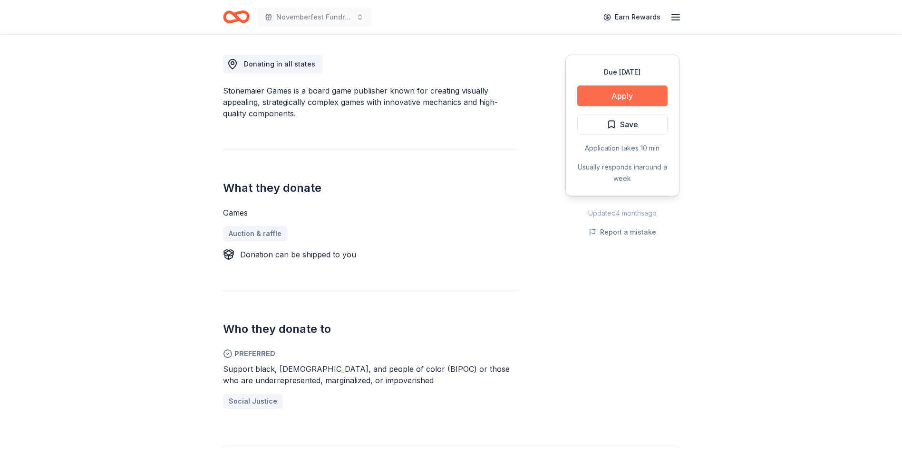
click at [622, 97] on button "Apply" at bounding box center [622, 96] width 90 height 21
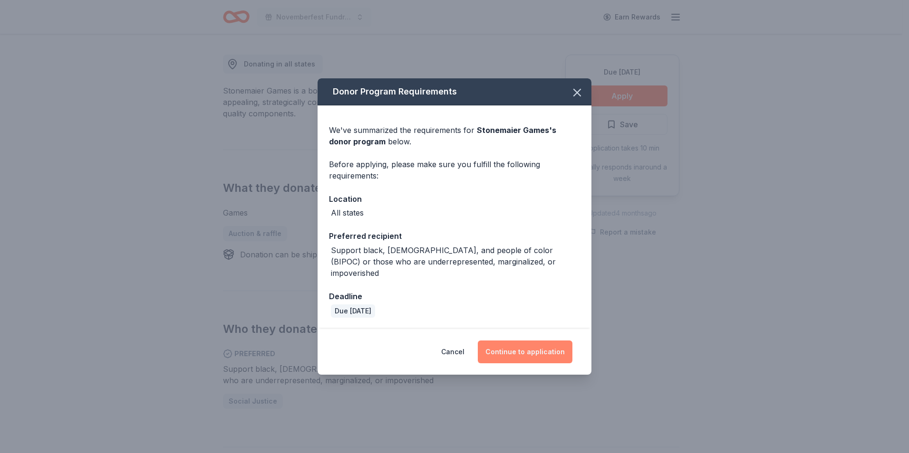
click at [543, 342] on button "Continue to application" at bounding box center [525, 352] width 95 height 23
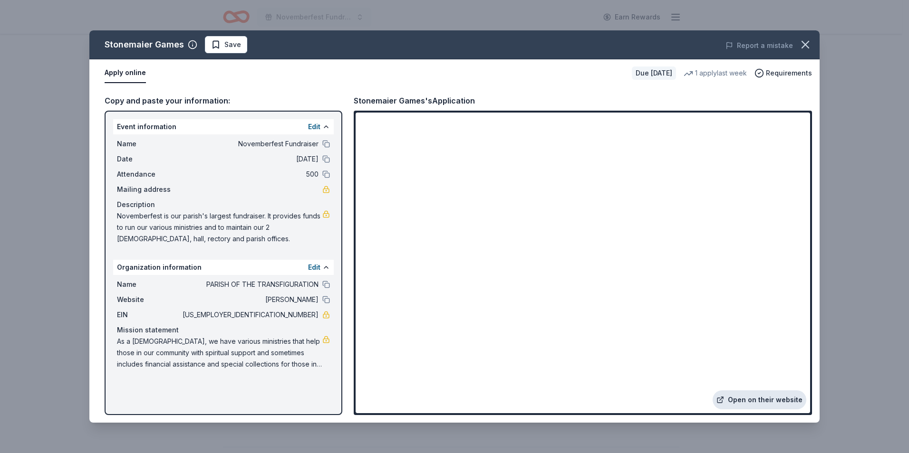
click at [759, 395] on link "Open on their website" at bounding box center [760, 400] width 94 height 19
click at [761, 400] on link "Open on their website" at bounding box center [760, 400] width 94 height 19
click at [734, 397] on link "Open on their website" at bounding box center [760, 400] width 94 height 19
click at [786, 400] on link "Open on their website" at bounding box center [760, 400] width 94 height 19
click at [778, 395] on link "Open on their website" at bounding box center [760, 400] width 94 height 19
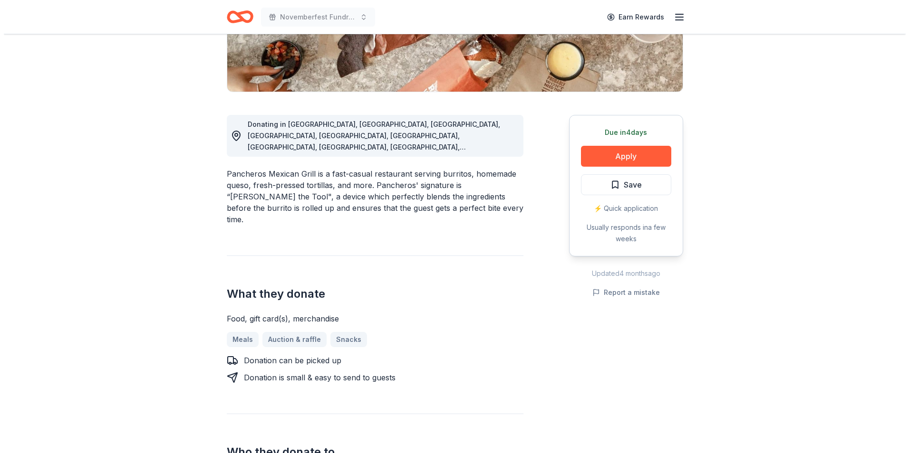
scroll to position [175, 0]
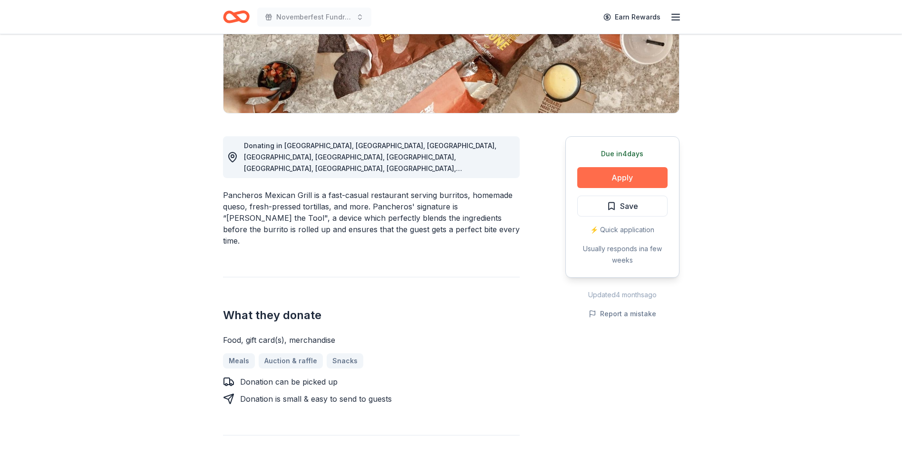
click at [629, 174] on button "Apply" at bounding box center [622, 177] width 90 height 21
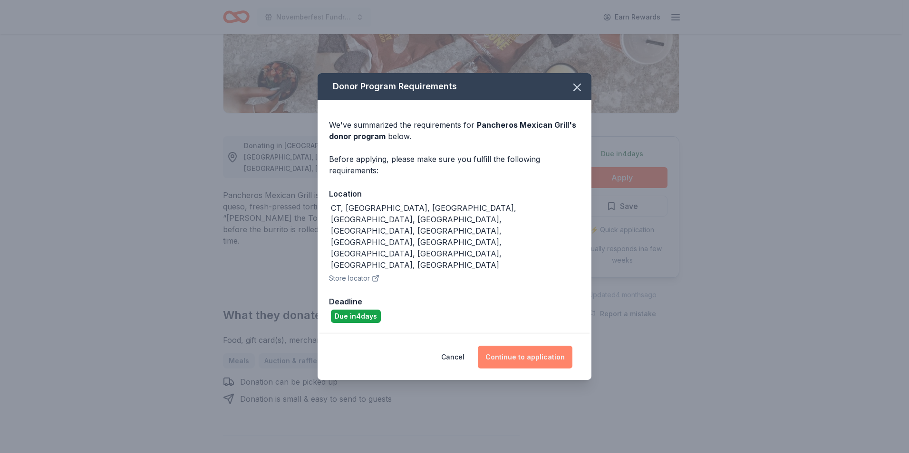
click at [520, 346] on button "Continue to application" at bounding box center [525, 357] width 95 height 23
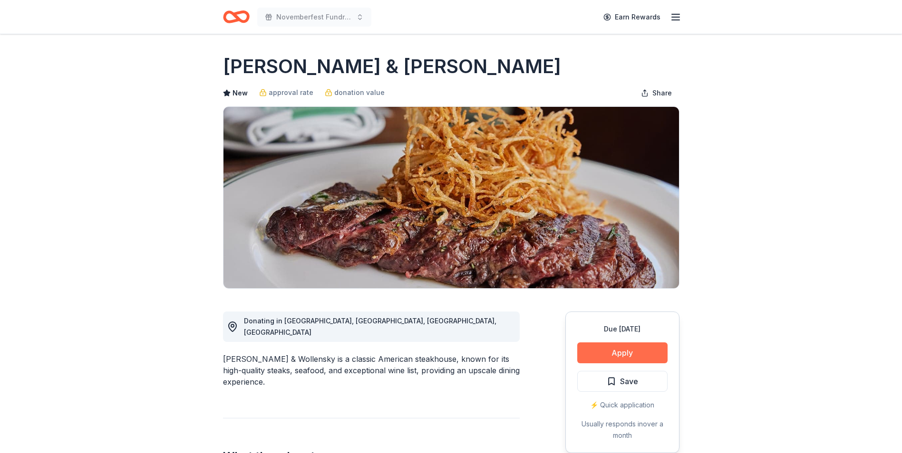
click at [610, 352] on button "Apply" at bounding box center [622, 353] width 90 height 21
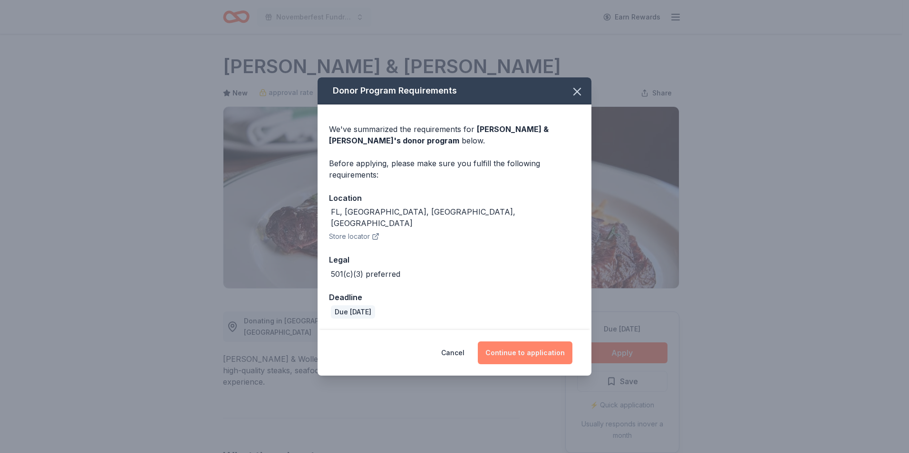
click at [527, 346] on button "Continue to application" at bounding box center [525, 353] width 95 height 23
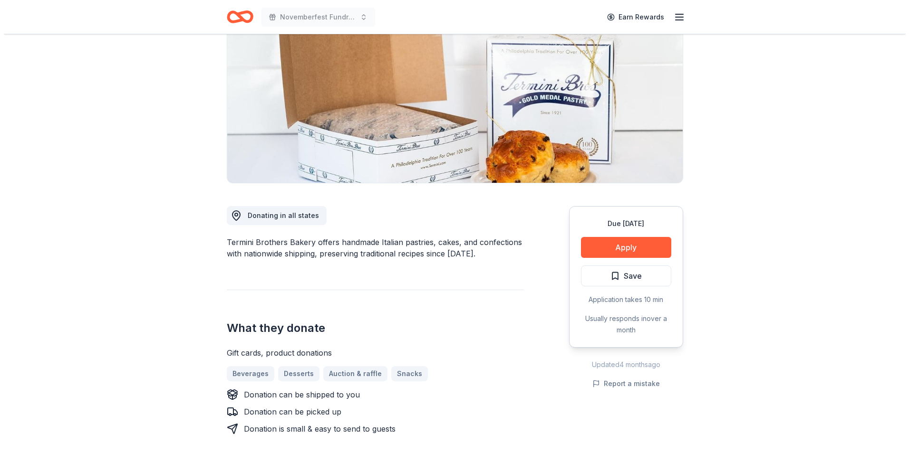
scroll to position [157, 0]
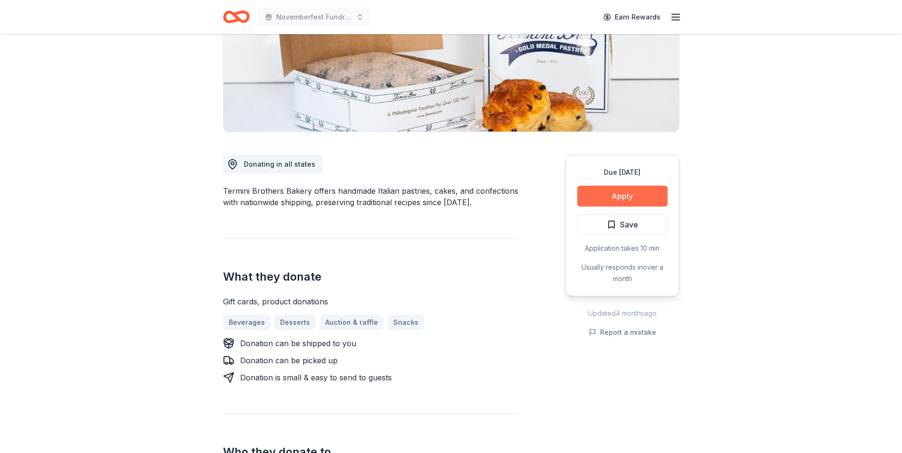
click at [621, 193] on button "Apply" at bounding box center [622, 196] width 90 height 21
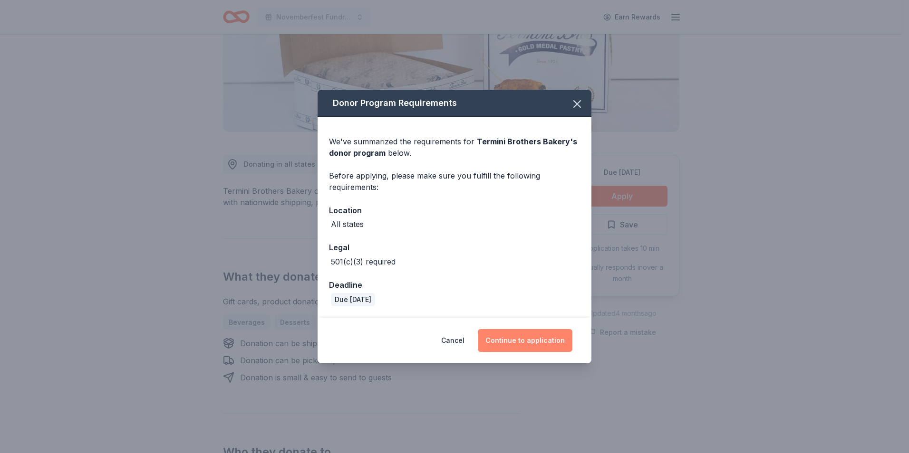
click at [536, 337] on button "Continue to application" at bounding box center [525, 340] width 95 height 23
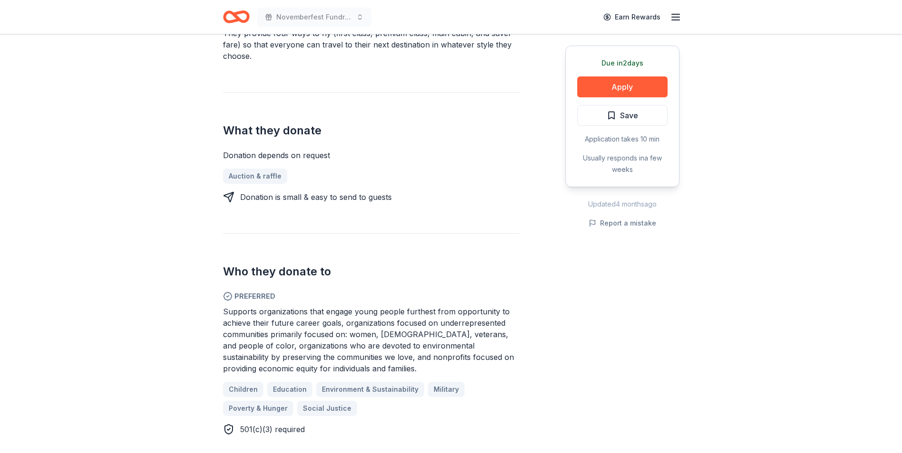
scroll to position [328, 0]
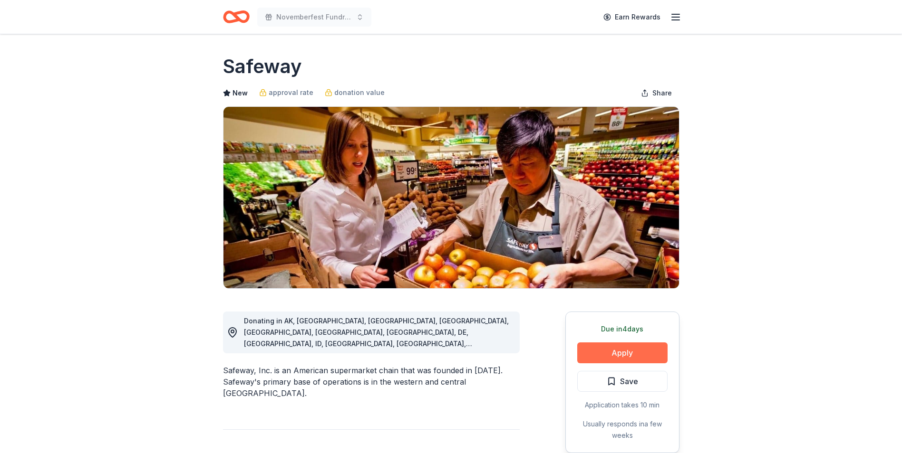
click at [618, 348] on button "Apply" at bounding box center [622, 353] width 90 height 21
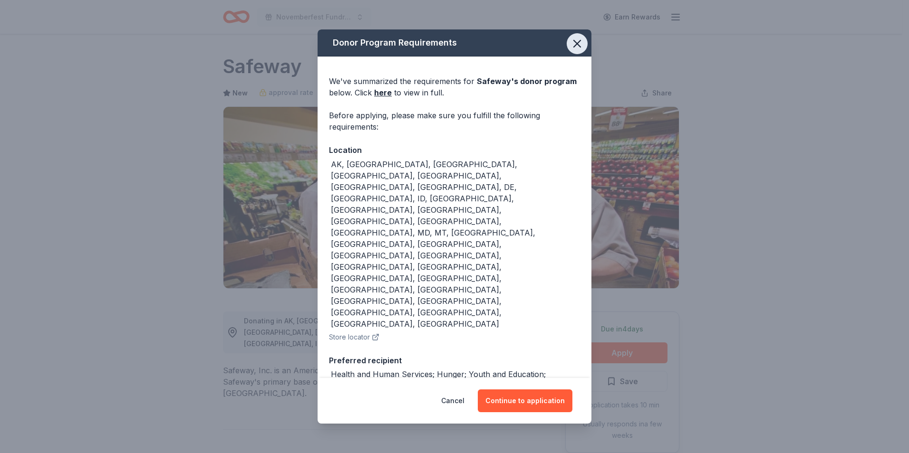
click at [570, 43] on icon "button" at bounding box center [576, 43] width 13 height 13
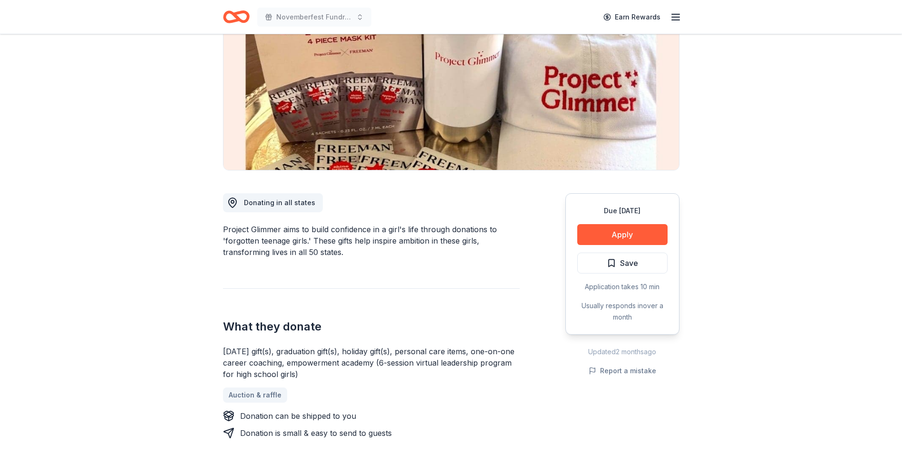
scroll to position [124, 0]
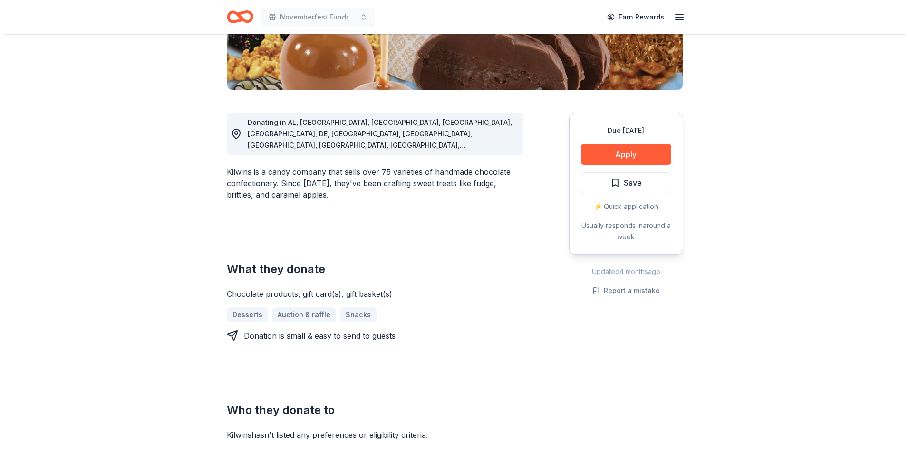
scroll to position [236, 0]
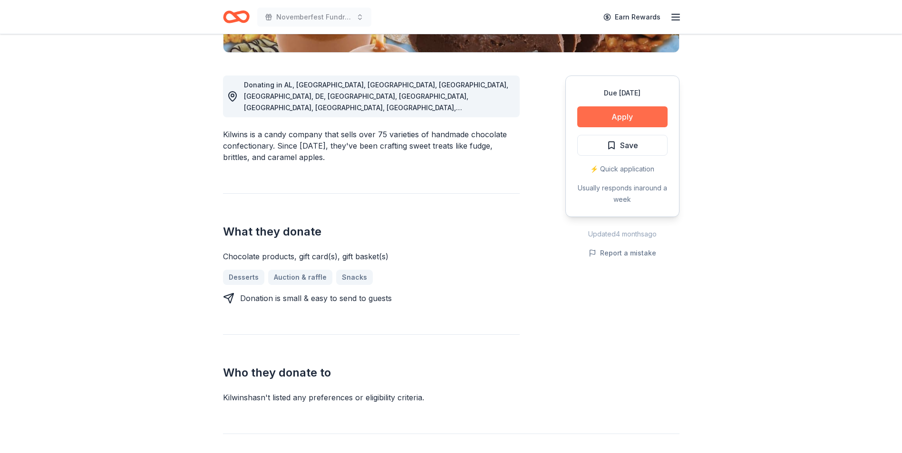
click at [615, 117] on button "Apply" at bounding box center [622, 116] width 90 height 21
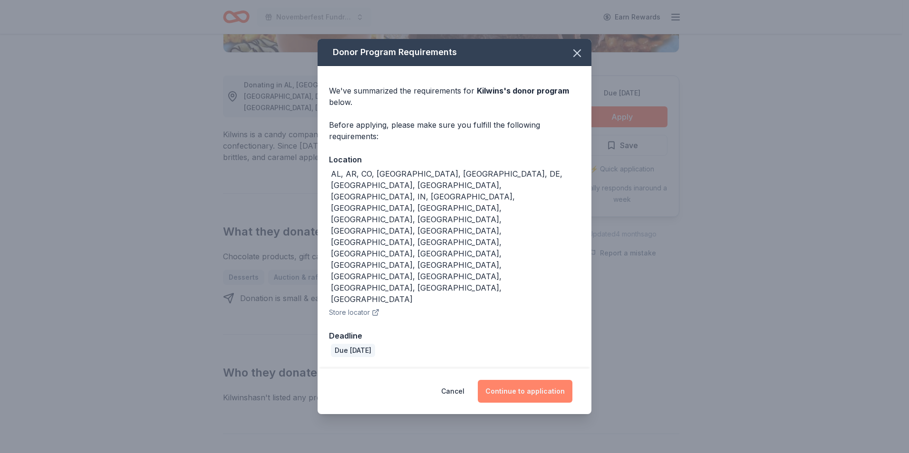
click at [520, 380] on button "Continue to application" at bounding box center [525, 391] width 95 height 23
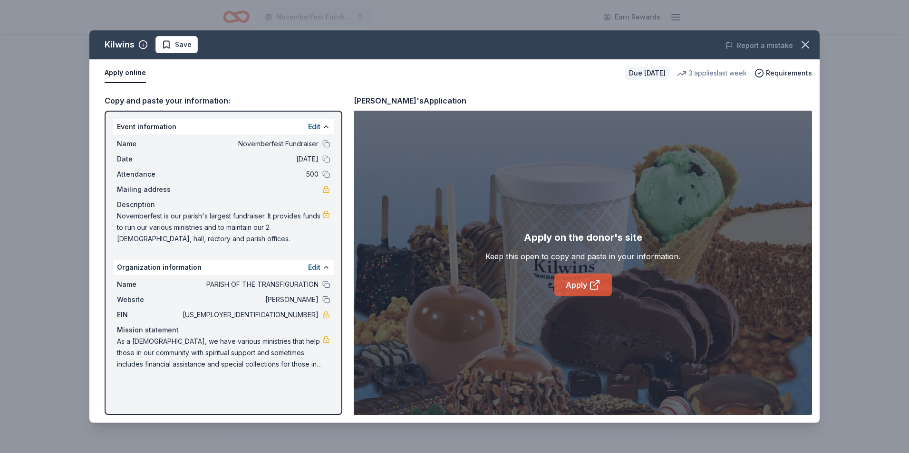
click at [593, 279] on link "Apply" at bounding box center [583, 285] width 58 height 23
click at [578, 282] on link "Apply" at bounding box center [583, 285] width 58 height 23
click at [129, 73] on button "Apply online" at bounding box center [125, 73] width 41 height 20
drag, startPoint x: 103, startPoint y: 48, endPoint x: 135, endPoint y: 48, distance: 31.8
click at [135, 48] on div "Kilwins Save" at bounding box center [308, 44] width 438 height 17
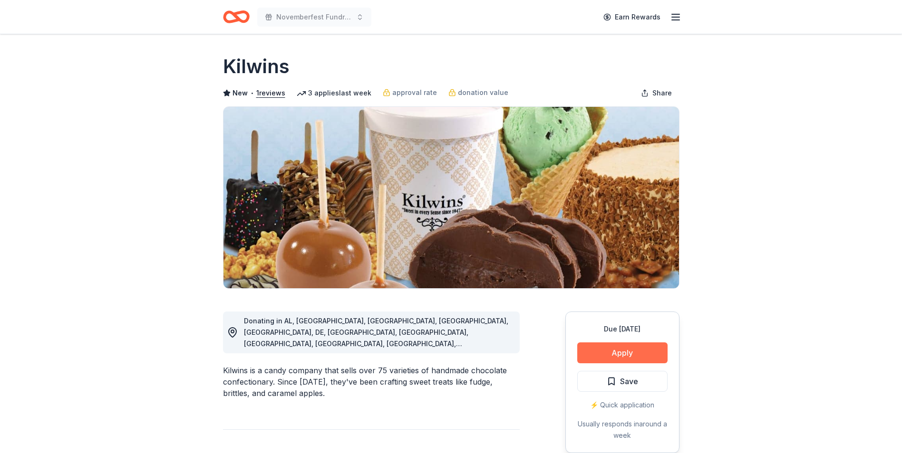
click at [616, 352] on button "Apply" at bounding box center [622, 353] width 90 height 21
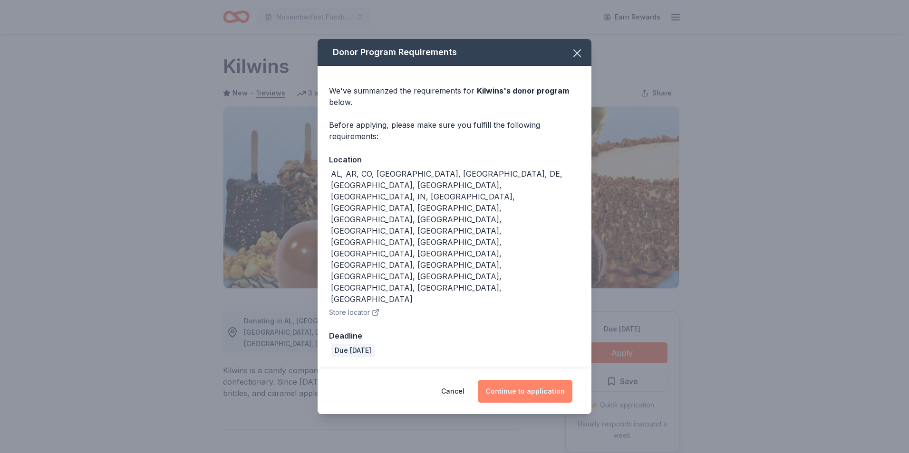
click at [530, 380] on button "Continue to application" at bounding box center [525, 391] width 95 height 23
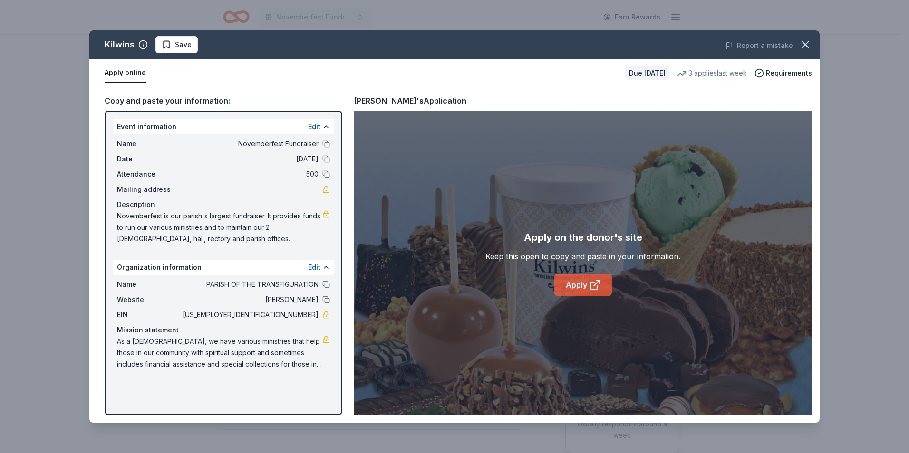
click at [571, 282] on link "Apply" at bounding box center [583, 285] width 58 height 23
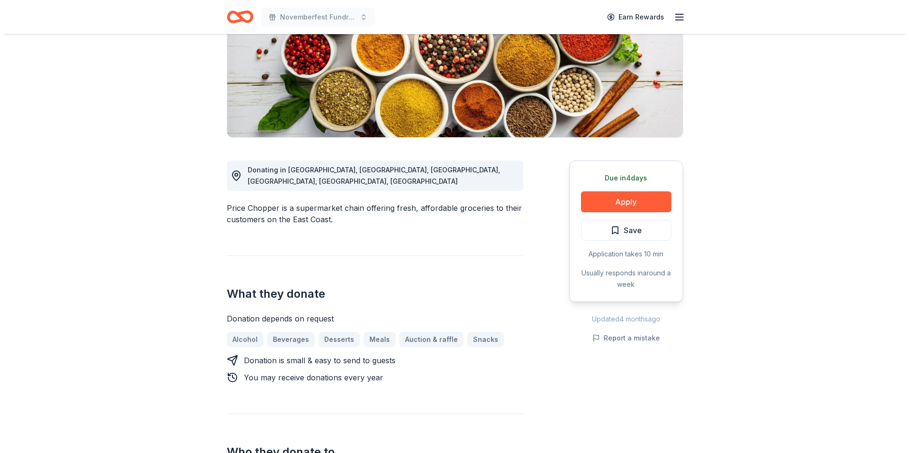
scroll to position [140, 0]
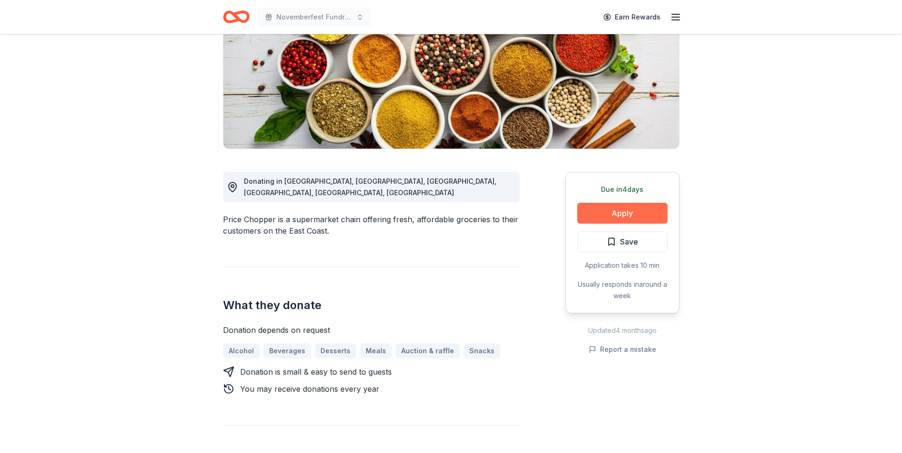
click at [602, 211] on button "Apply" at bounding box center [622, 213] width 90 height 21
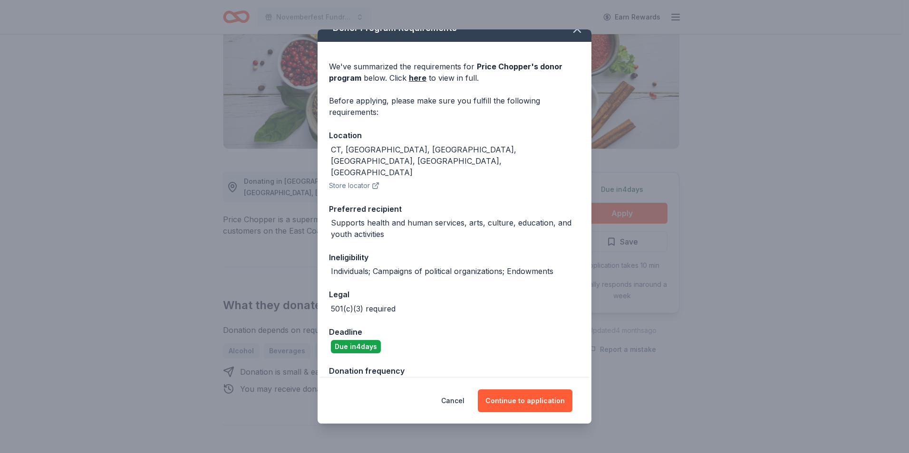
scroll to position [16, 0]
click at [528, 395] on button "Continue to application" at bounding box center [525, 401] width 95 height 23
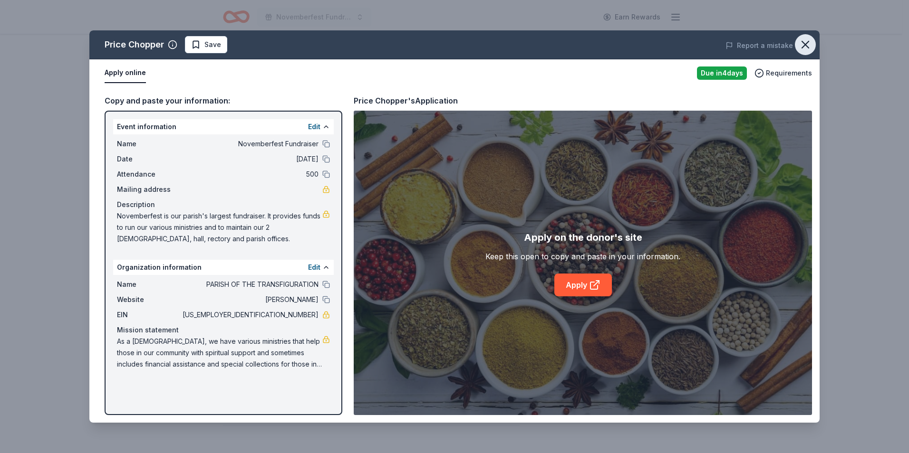
click at [810, 42] on icon "button" at bounding box center [805, 44] width 13 height 13
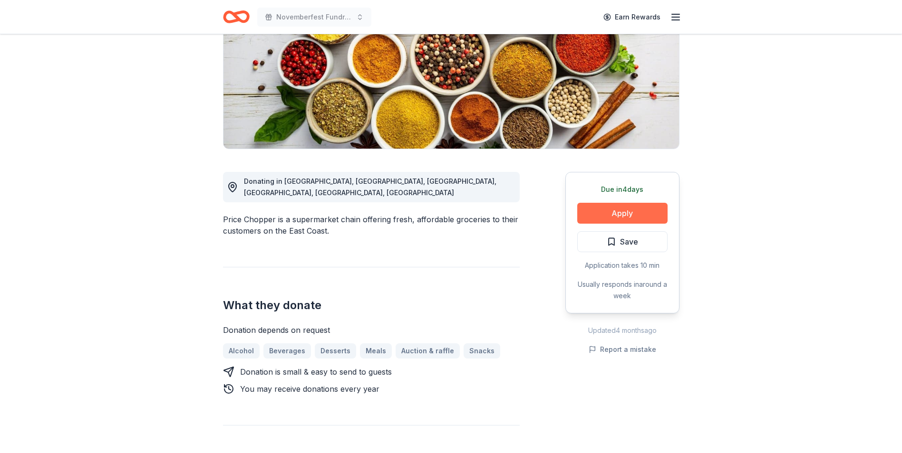
click at [630, 214] on button "Apply" at bounding box center [622, 213] width 90 height 21
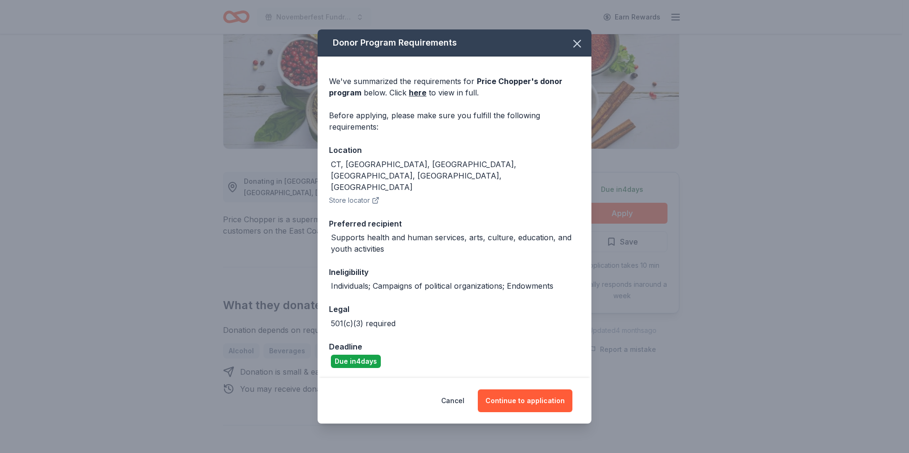
click at [367, 195] on button "Store locator" at bounding box center [354, 200] width 50 height 11
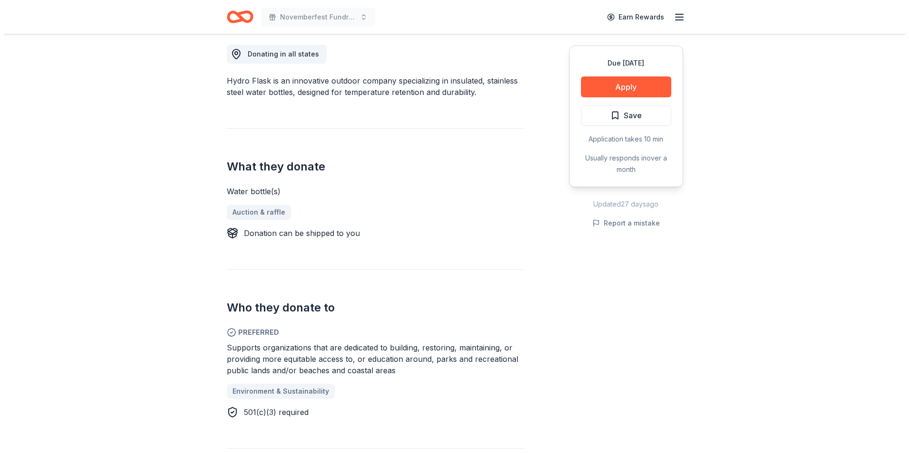
scroll to position [270, 0]
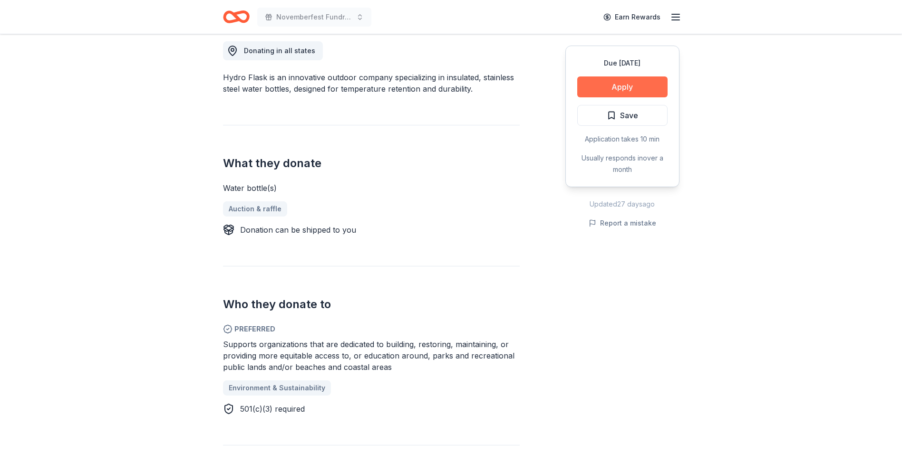
click at [621, 83] on button "Apply" at bounding box center [622, 87] width 90 height 21
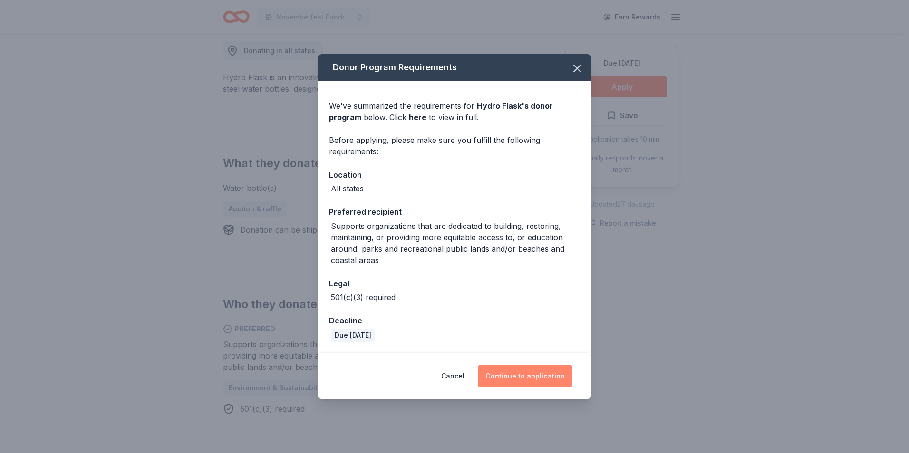
click at [551, 375] on button "Continue to application" at bounding box center [525, 376] width 95 height 23
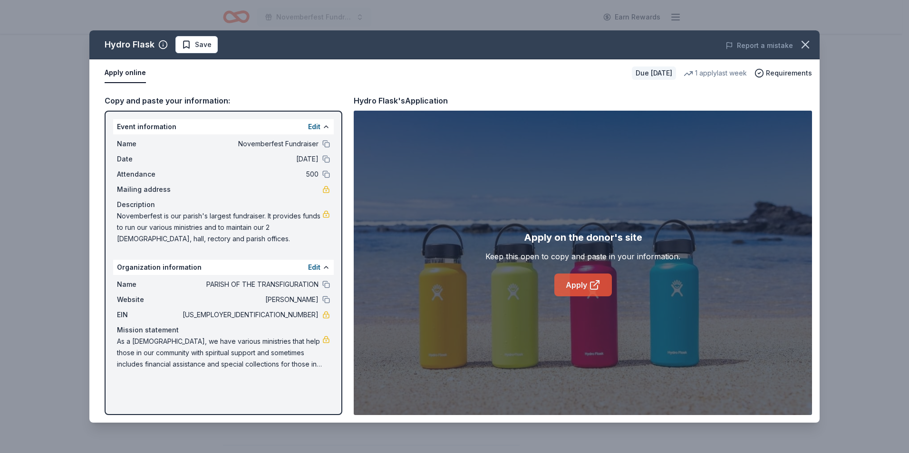
click at [585, 279] on link "Apply" at bounding box center [583, 285] width 58 height 23
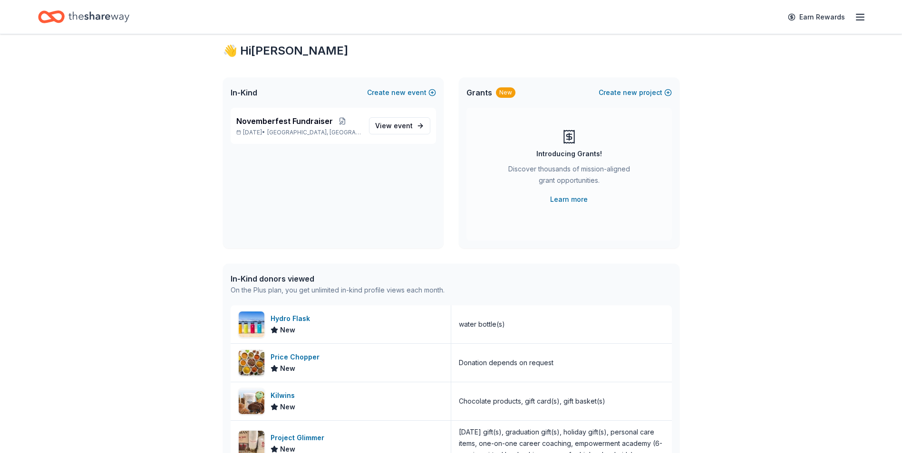
scroll to position [19, 0]
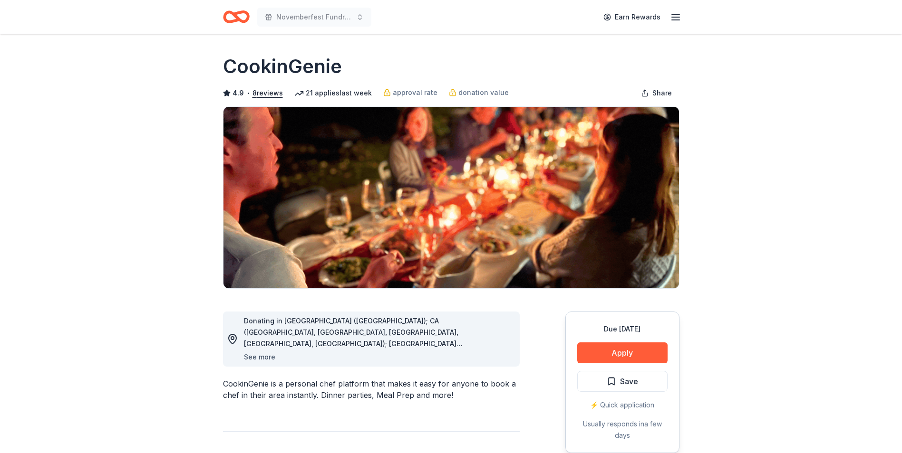
click at [255, 355] on button "See more" at bounding box center [259, 357] width 31 height 11
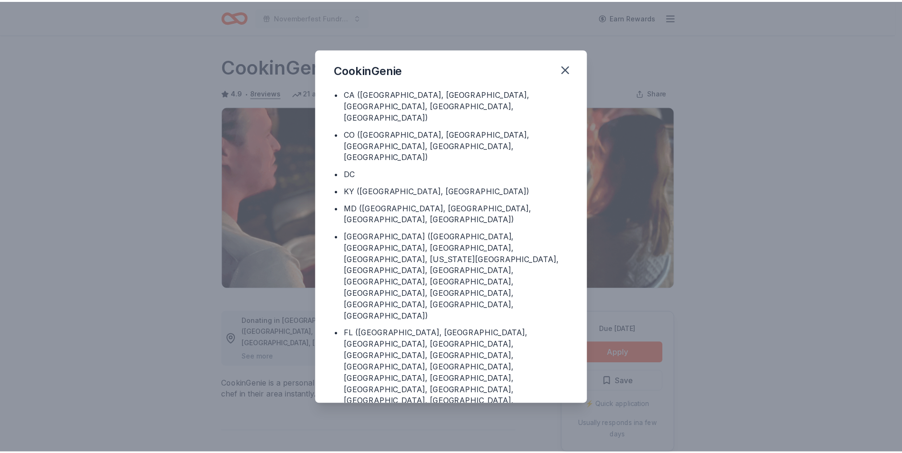
scroll to position [36, 0]
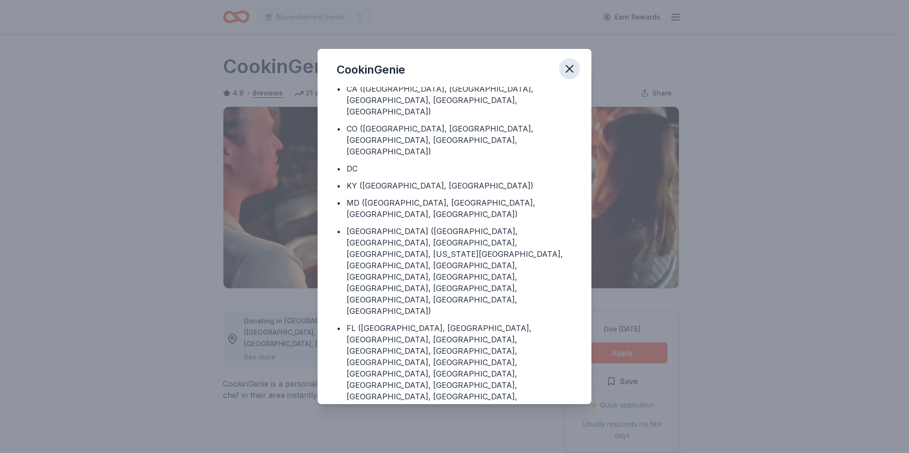
click at [572, 66] on icon "button" at bounding box center [569, 69] width 7 height 7
